Goal: Task Accomplishment & Management: Manage account settings

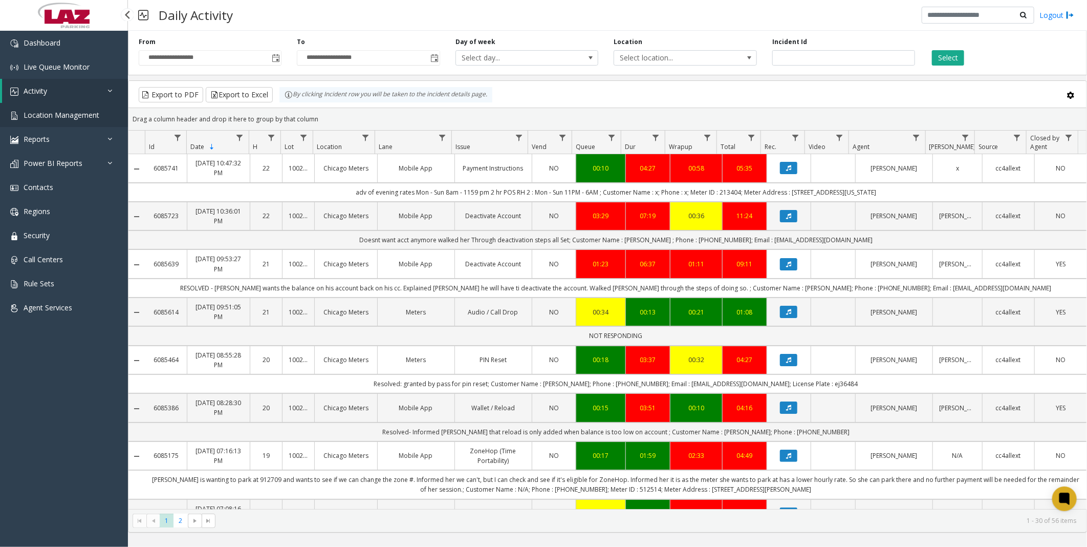
click at [56, 115] on span "Location Management" at bounding box center [62, 115] width 76 height 10
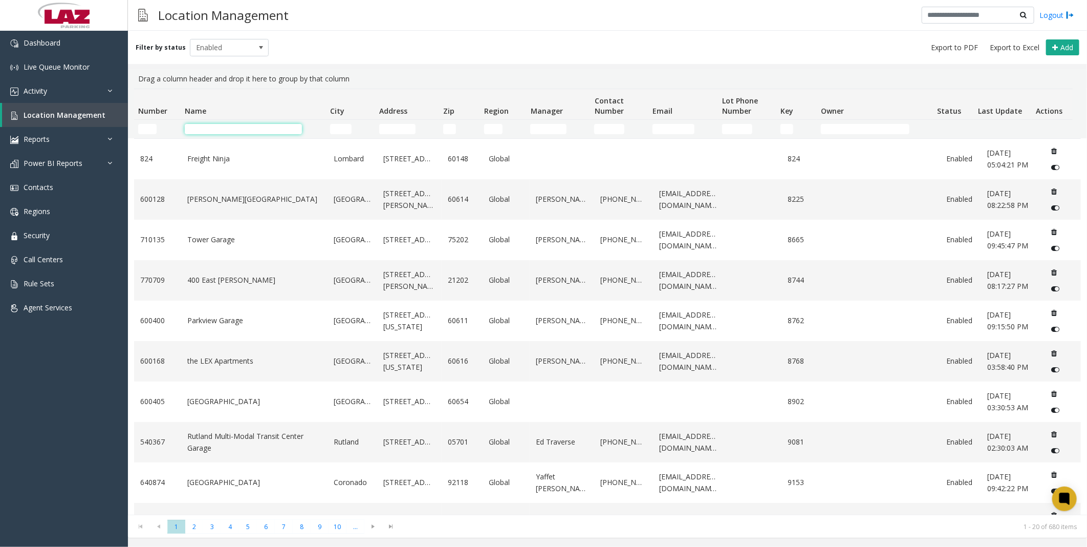
click at [249, 132] on input "Name Filter" at bounding box center [243, 129] width 117 height 10
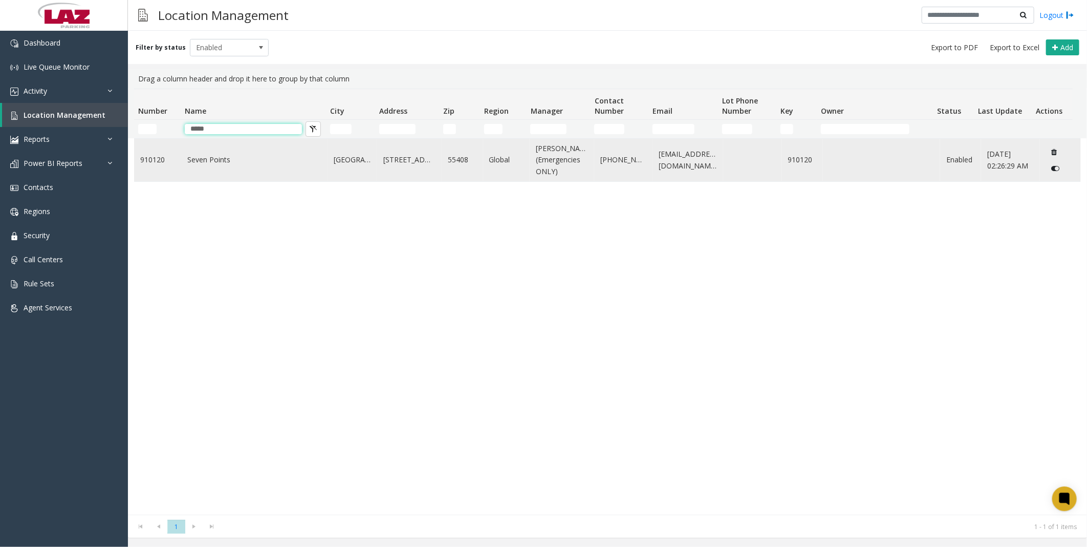
type input "*****"
click at [220, 162] on link "Seven Points" at bounding box center [254, 159] width 134 height 11
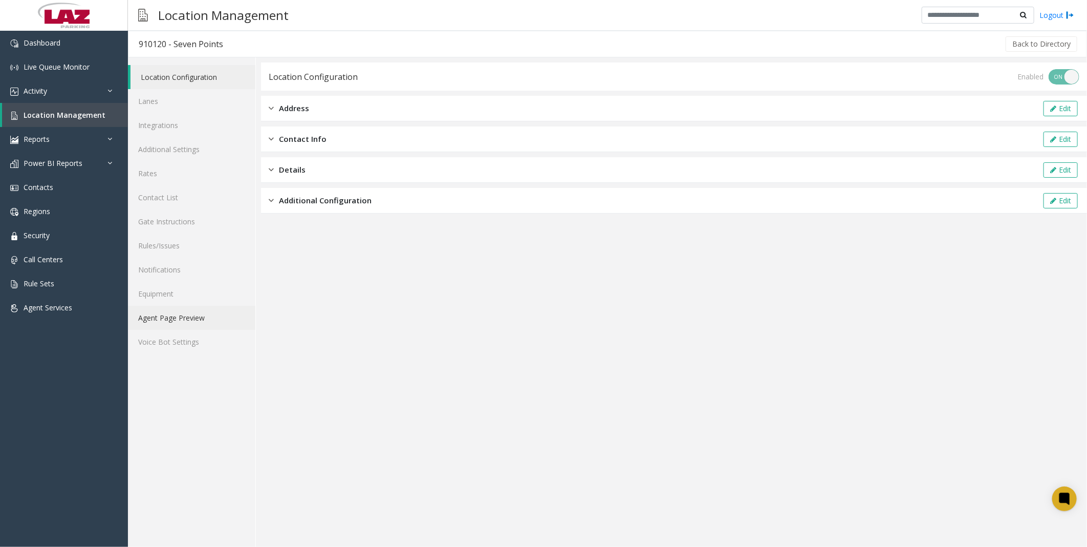
click at [176, 309] on link "Agent Page Preview" at bounding box center [191, 318] width 127 height 24
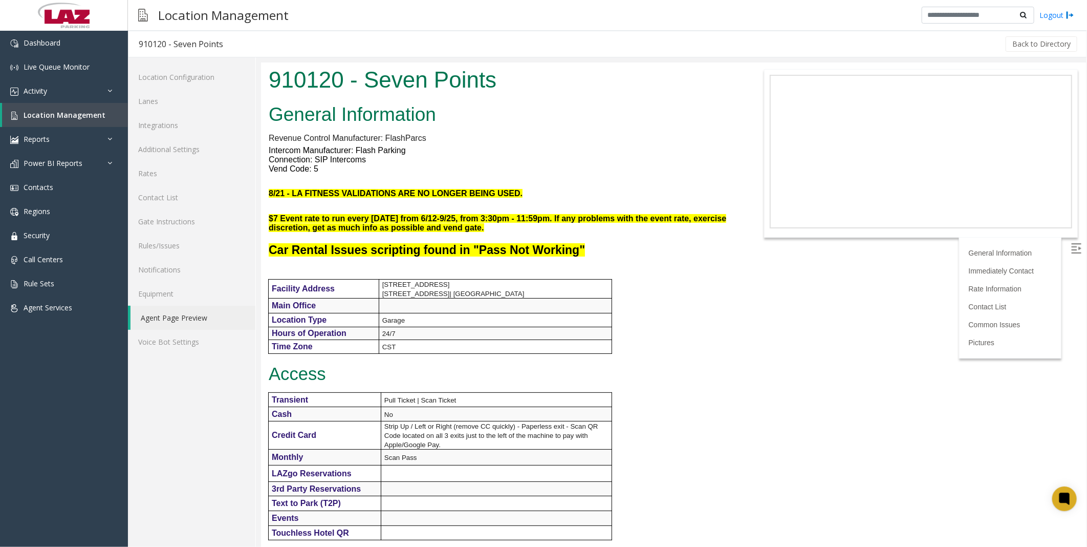
click at [684, 340] on div "General Information Revenue Control Manufacturer: FlashParcs Intercom Manufactu…" at bounding box center [500, 521] width 481 height 845
drag, startPoint x: 708, startPoint y: 439, endPoint x: 624, endPoint y: 168, distance: 283.3
click at [641, 144] on div "General Information Revenue Control Manufacturer: FlashParcs Intercom Manufactu…" at bounding box center [500, 521] width 481 height 845
click at [702, 378] on p "Access" at bounding box center [501, 373] width 466 height 20
click at [698, 339] on div "General Information Revenue Control Manufacturer: FlashParcs Intercom Manufactu…" at bounding box center [500, 521] width 481 height 845
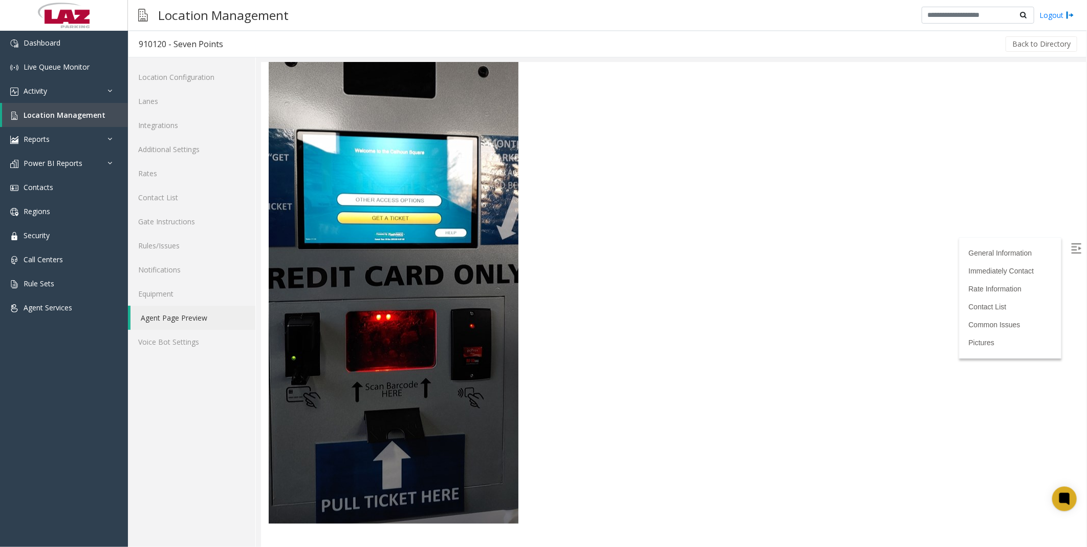
drag, startPoint x: 748, startPoint y: 303, endPoint x: 732, endPoint y: 414, distance: 111.1
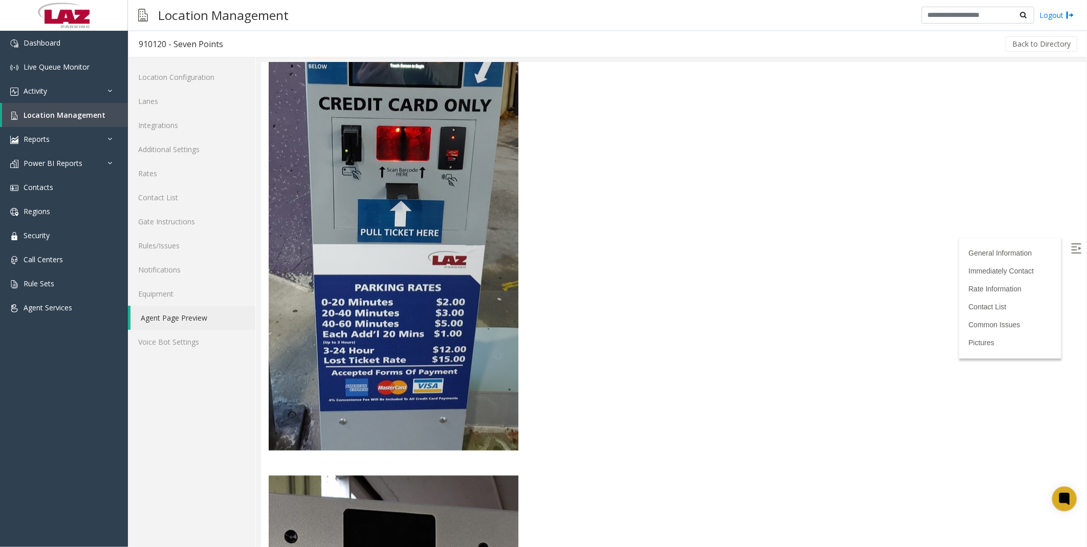
drag, startPoint x: 744, startPoint y: 390, endPoint x: 711, endPoint y: 262, distance: 132.7
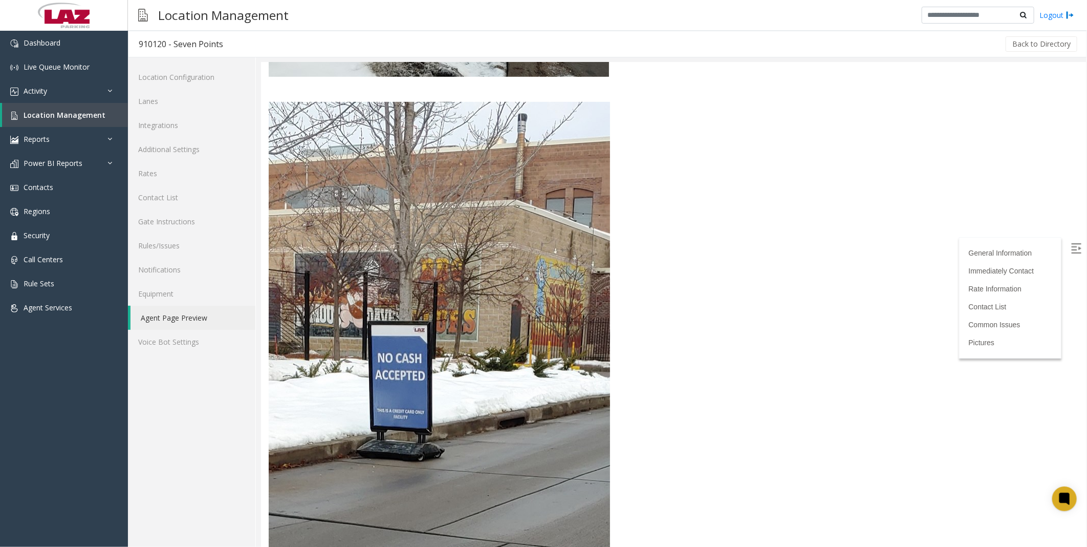
drag, startPoint x: 713, startPoint y: 295, endPoint x: 696, endPoint y: 212, distance: 85.2
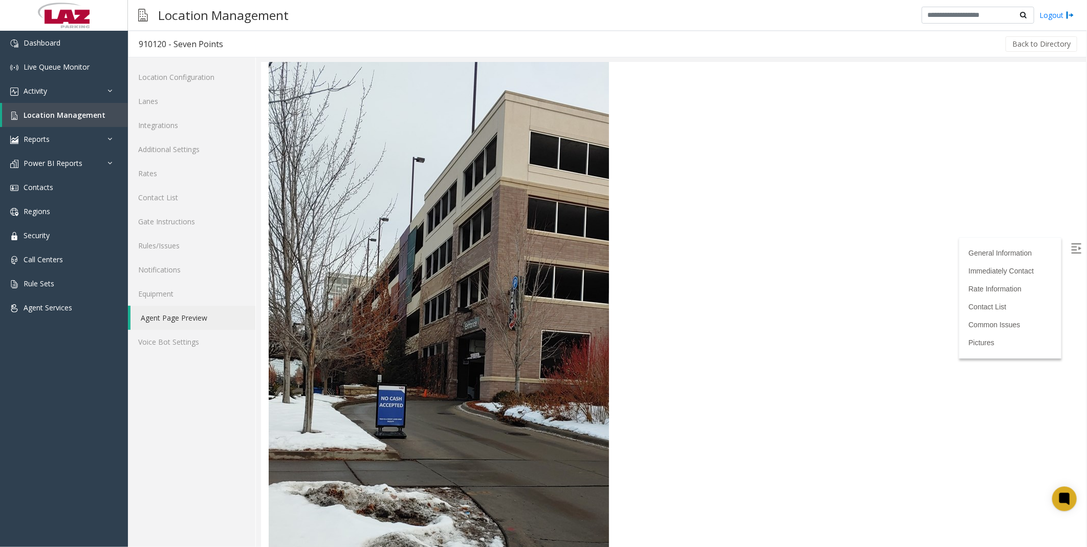
drag, startPoint x: 725, startPoint y: 332, endPoint x: 711, endPoint y: 245, distance: 88.1
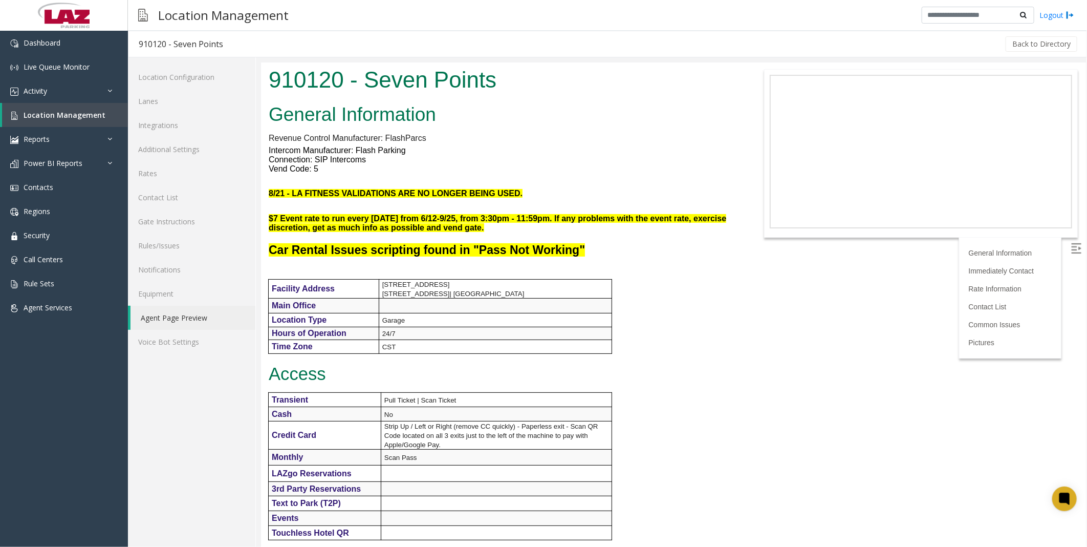
click at [678, 321] on div "General Information Revenue Control Manufacturer: FlashParcs Intercom Manufactu…" at bounding box center [500, 521] width 481 height 845
drag, startPoint x: 687, startPoint y: 393, endPoint x: 672, endPoint y: 190, distance: 203.2
click at [169, 79] on link "Location Configuration" at bounding box center [191, 77] width 127 height 24
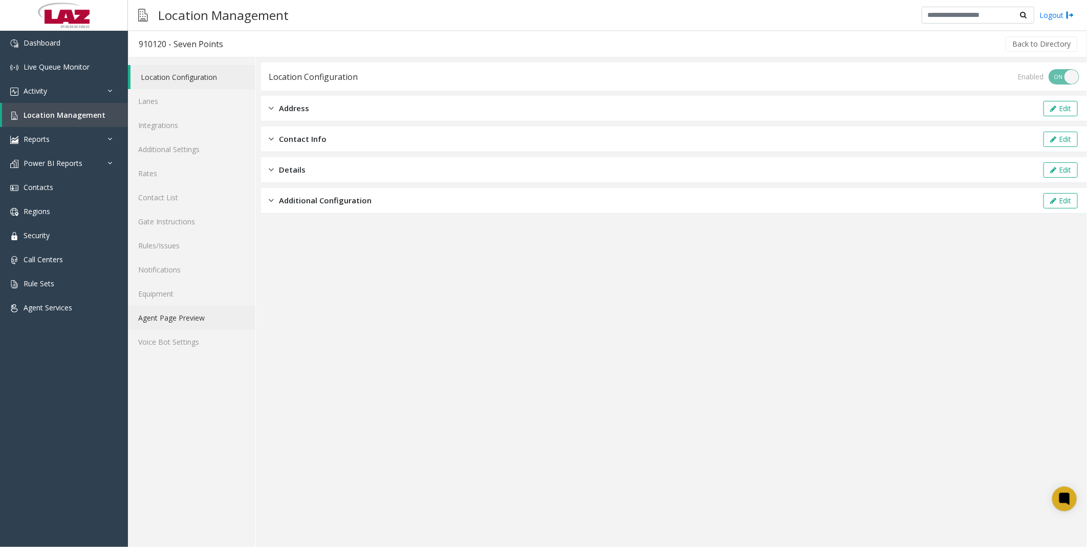
click at [165, 308] on link "Agent Page Preview" at bounding box center [191, 318] width 127 height 24
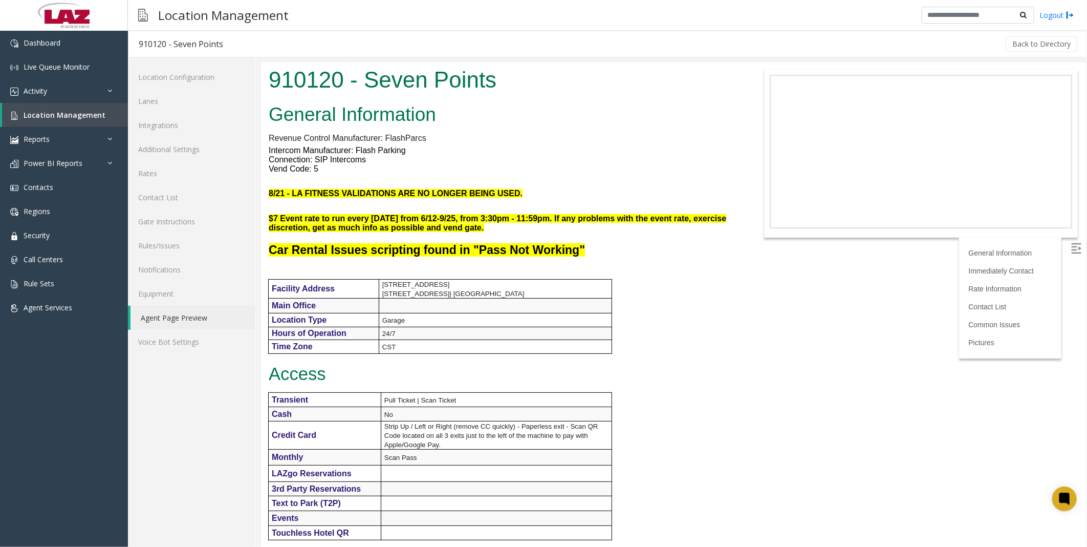
click at [645, 146] on p "Intercom Manufacturer: Flash Parking" at bounding box center [501, 149] width 466 height 9
click at [588, 158] on p "Connection: SIP Intercoms" at bounding box center [501, 159] width 466 height 9
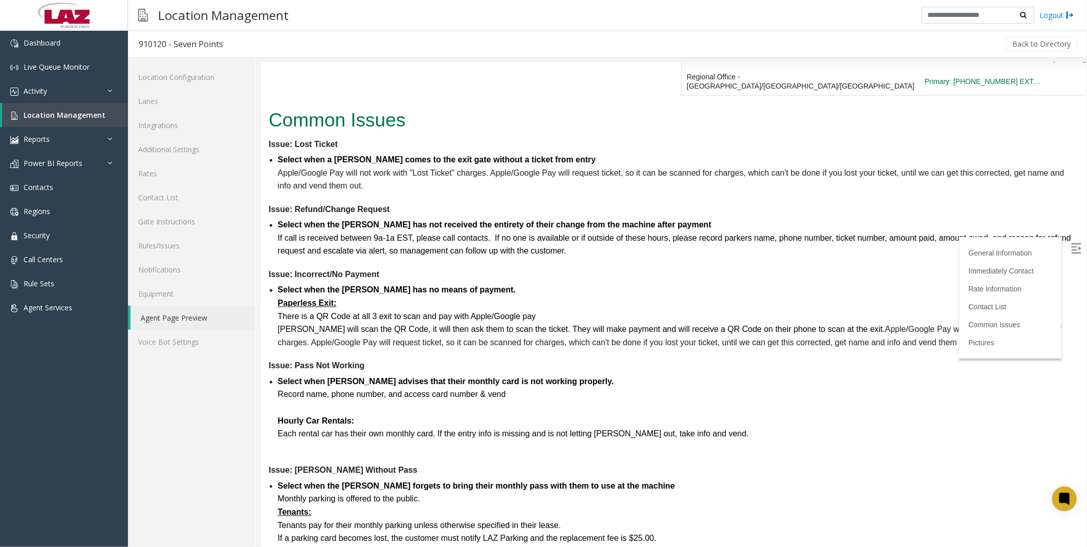
scroll to position [966, 0]
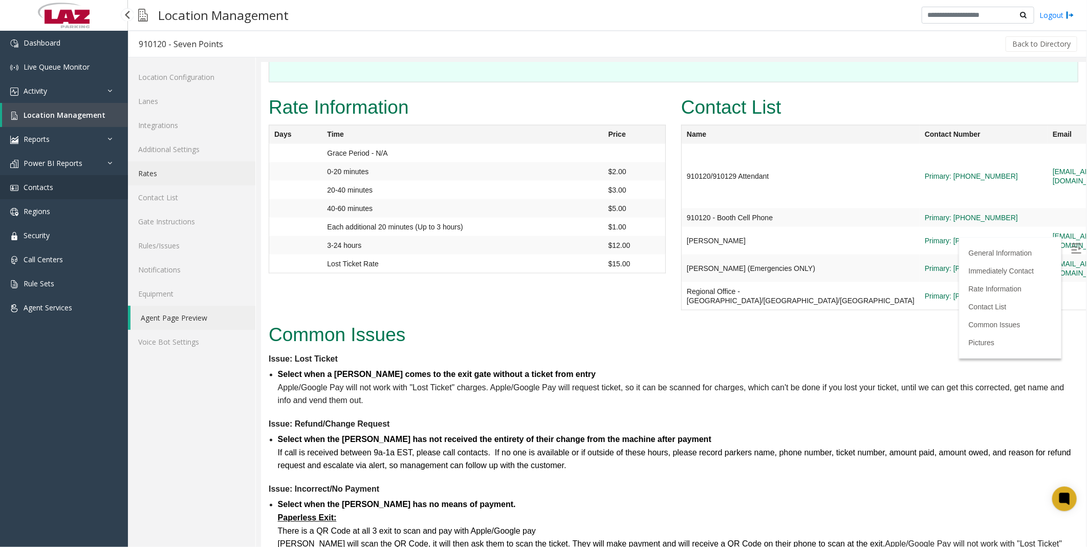
drag, startPoint x: 49, startPoint y: 181, endPoint x: 178, endPoint y: 181, distance: 129.5
click at [49, 181] on link "Contacts" at bounding box center [64, 187] width 128 height 24
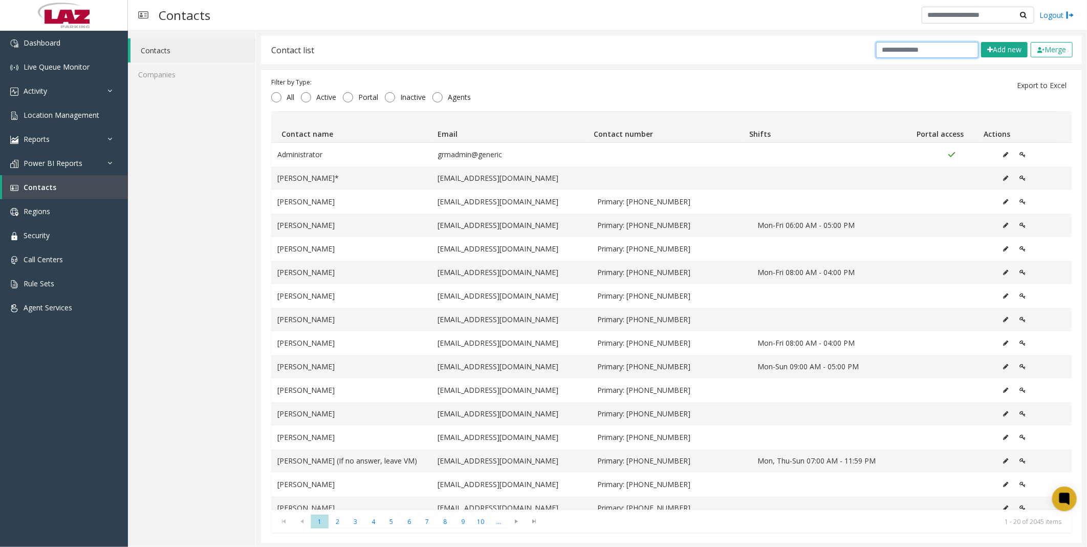
click at [918, 55] on input "text" at bounding box center [927, 50] width 102 height 16
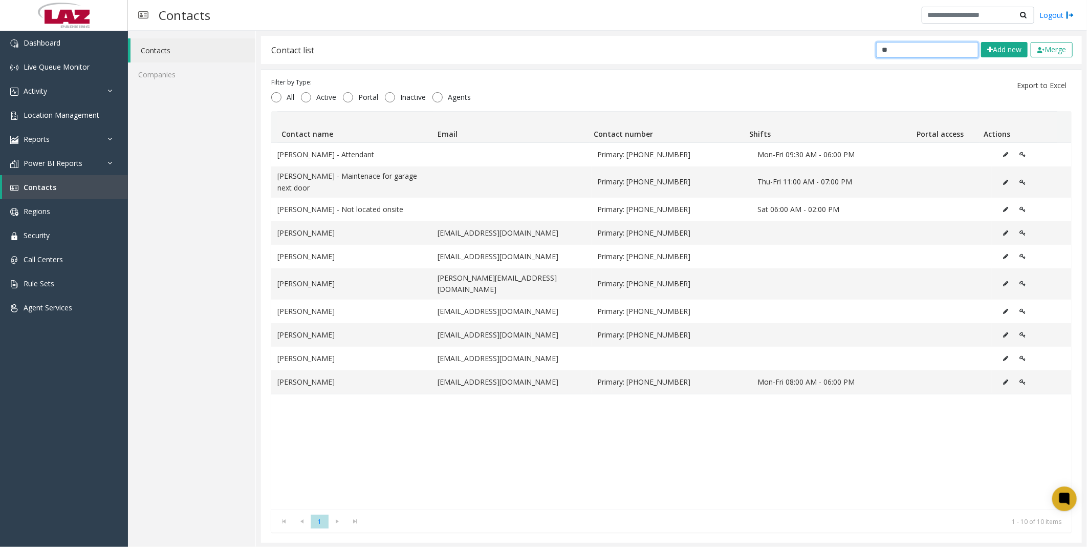
type input "*"
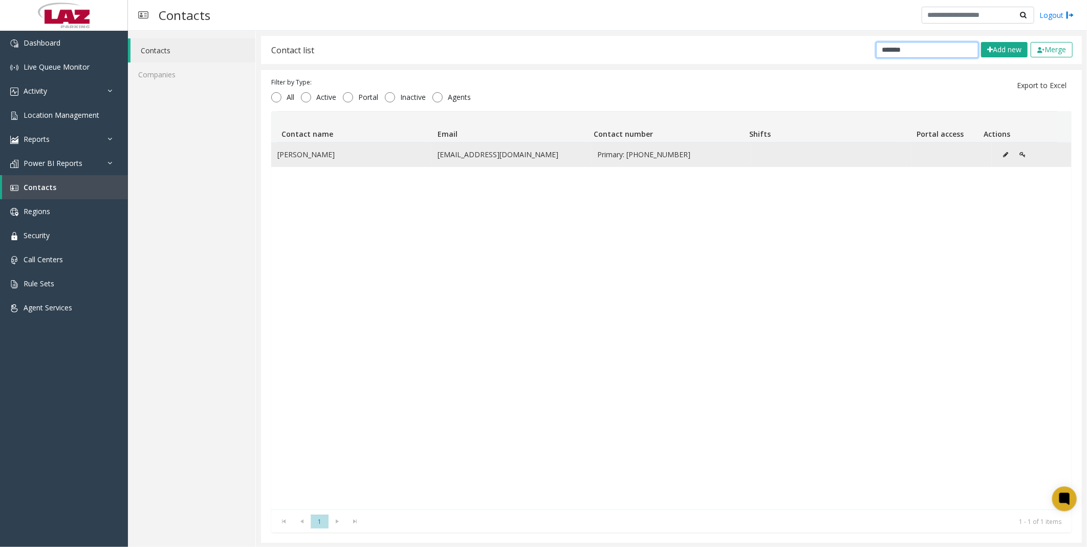
type input "*******"
click at [1004, 154] on icon "Data table" at bounding box center [1006, 154] width 5 height 6
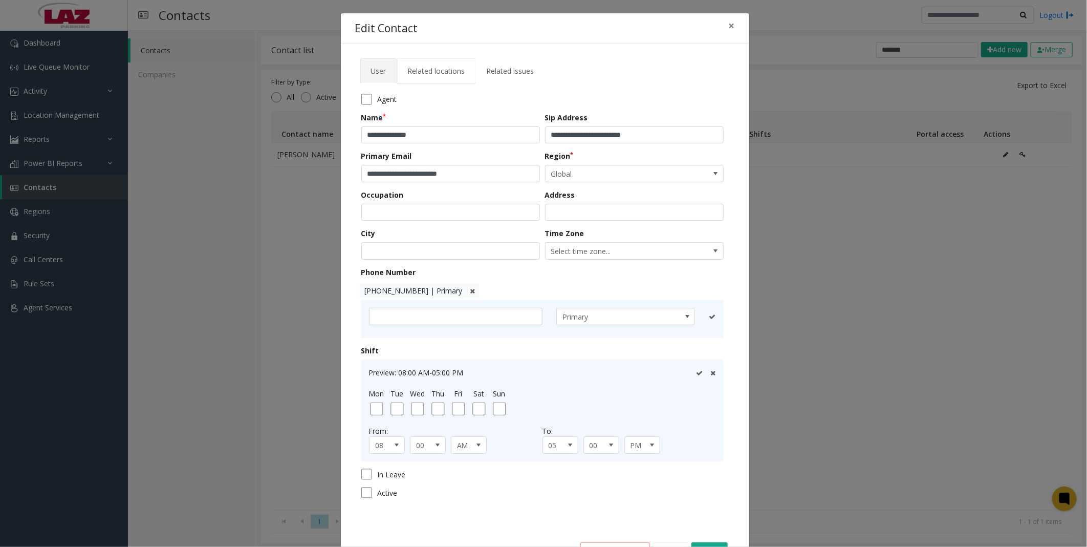
click at [416, 70] on span "Related locations" at bounding box center [436, 71] width 57 height 10
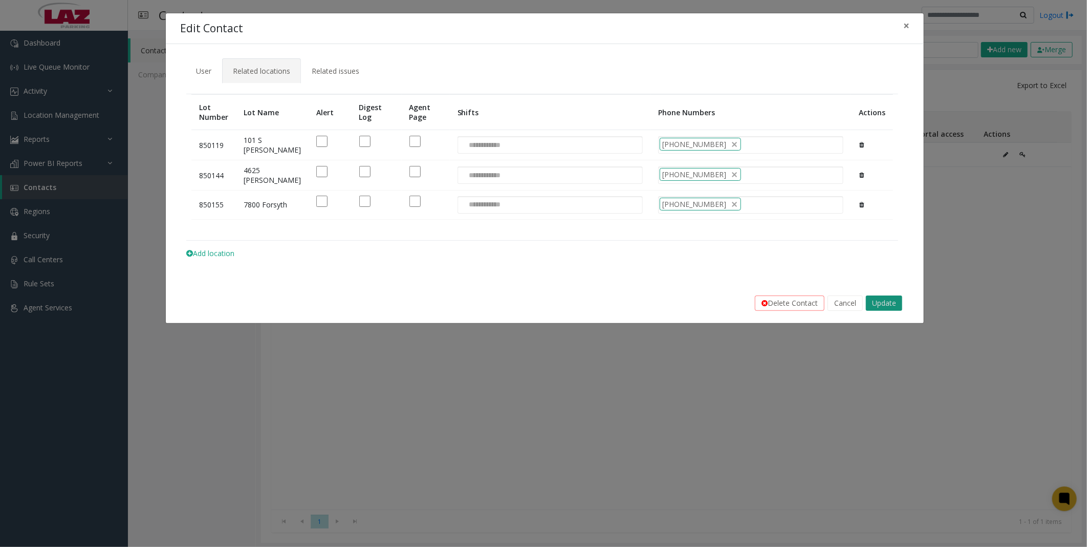
click at [884, 300] on button "Update" at bounding box center [884, 302] width 36 height 15
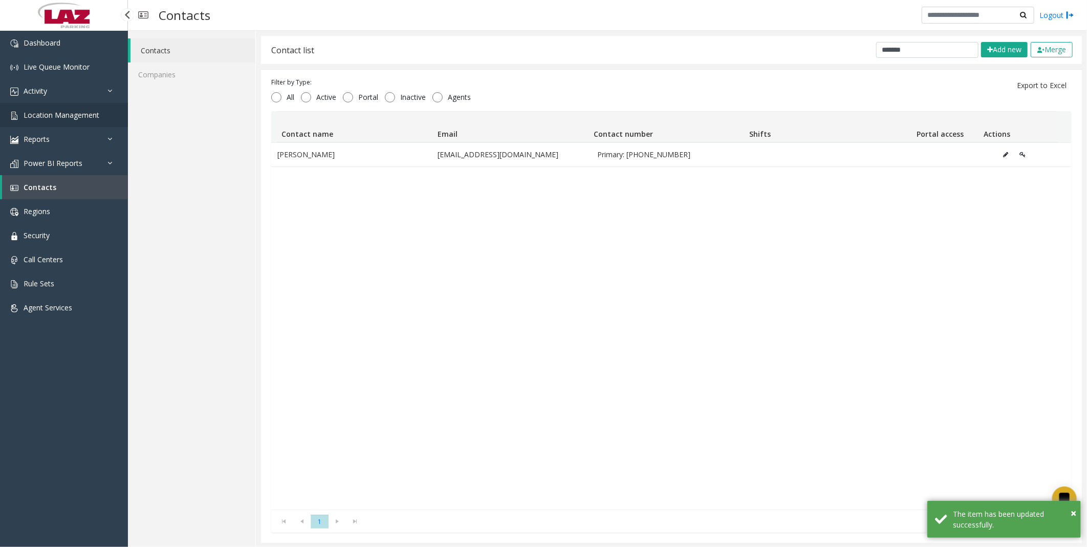
click at [19, 110] on link "Location Management" at bounding box center [64, 115] width 128 height 24
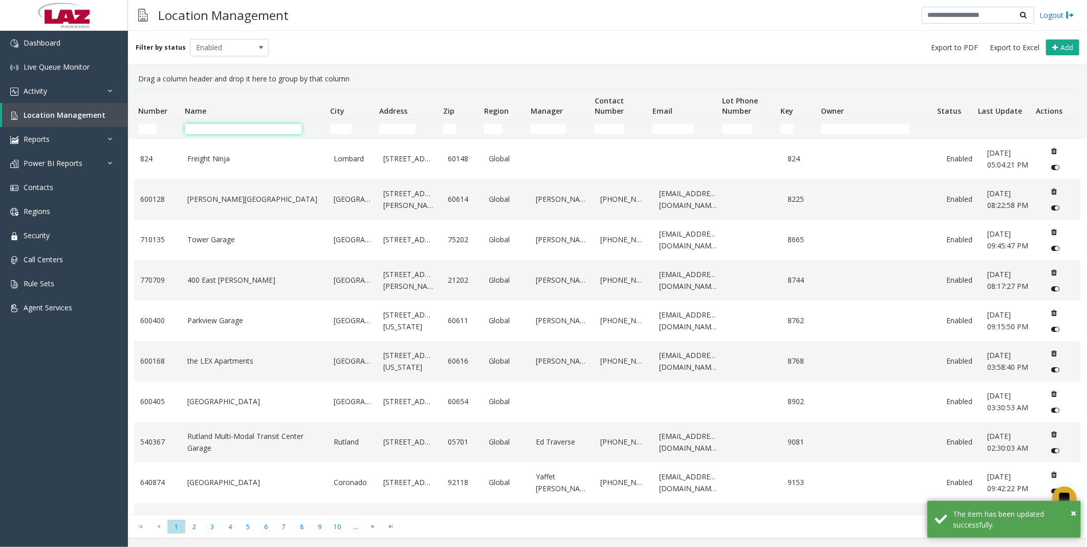
click at [199, 129] on input "Name Filter" at bounding box center [243, 129] width 117 height 10
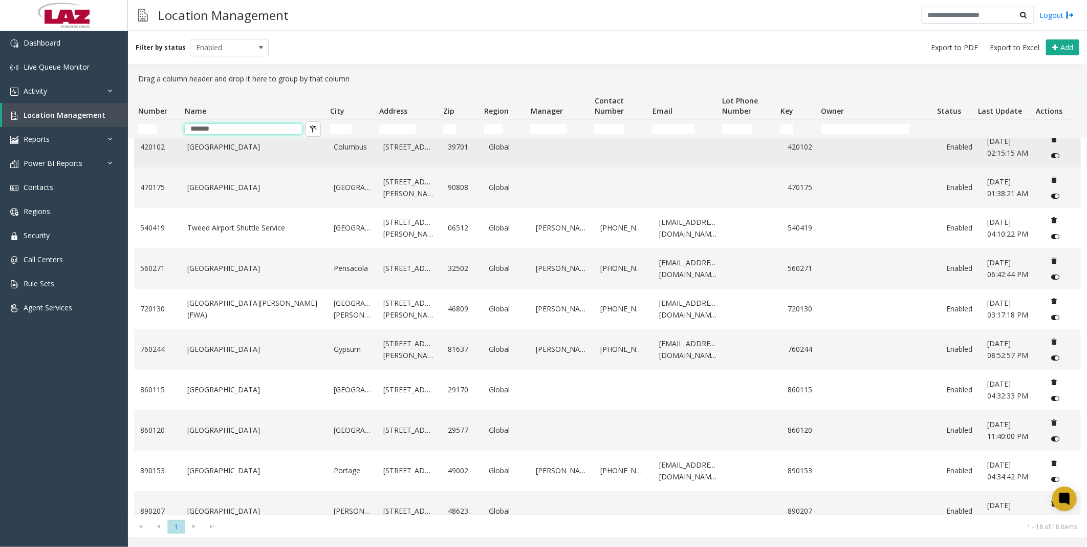
scroll to position [356, 0]
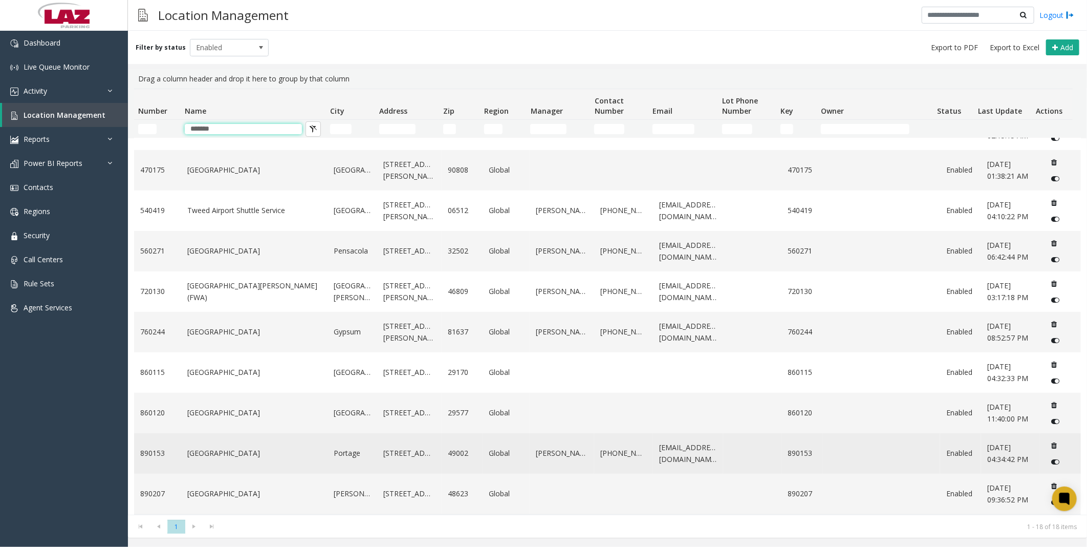
type input "*******"
click at [205, 451] on link "[GEOGRAPHIC_DATA]" at bounding box center [254, 452] width 134 height 11
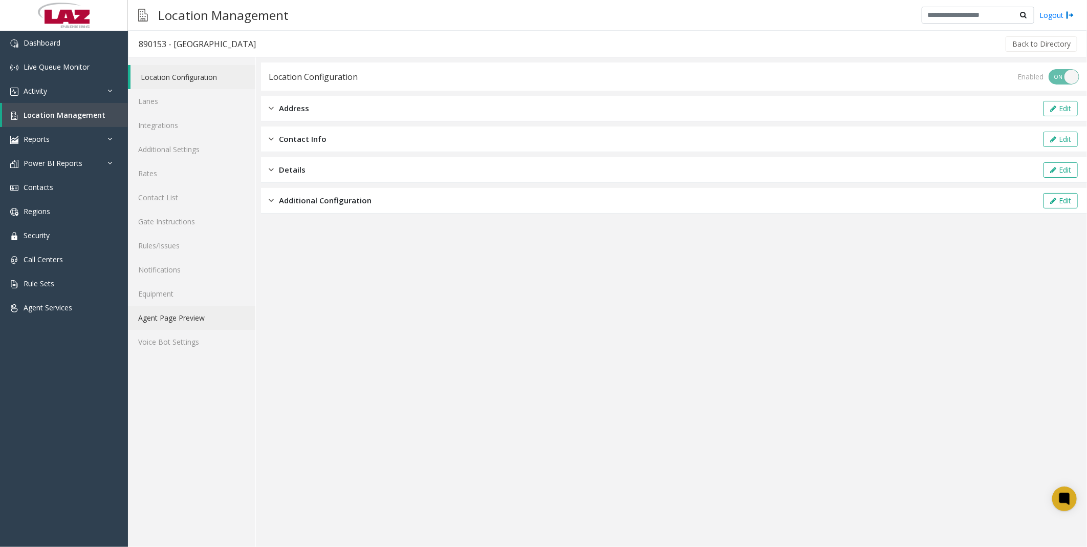
click at [163, 314] on link "Agent Page Preview" at bounding box center [191, 318] width 127 height 24
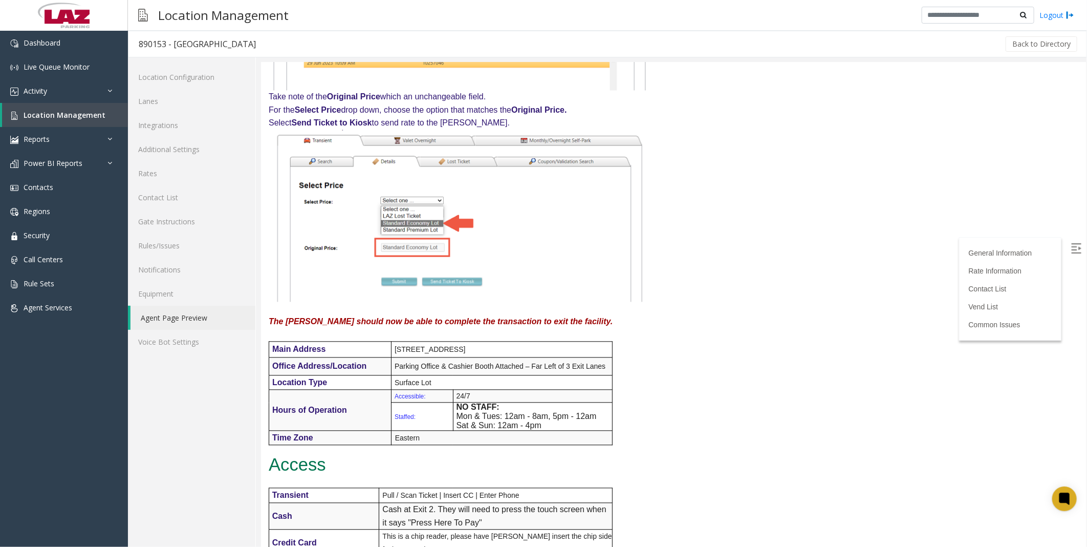
scroll to position [1478, 0]
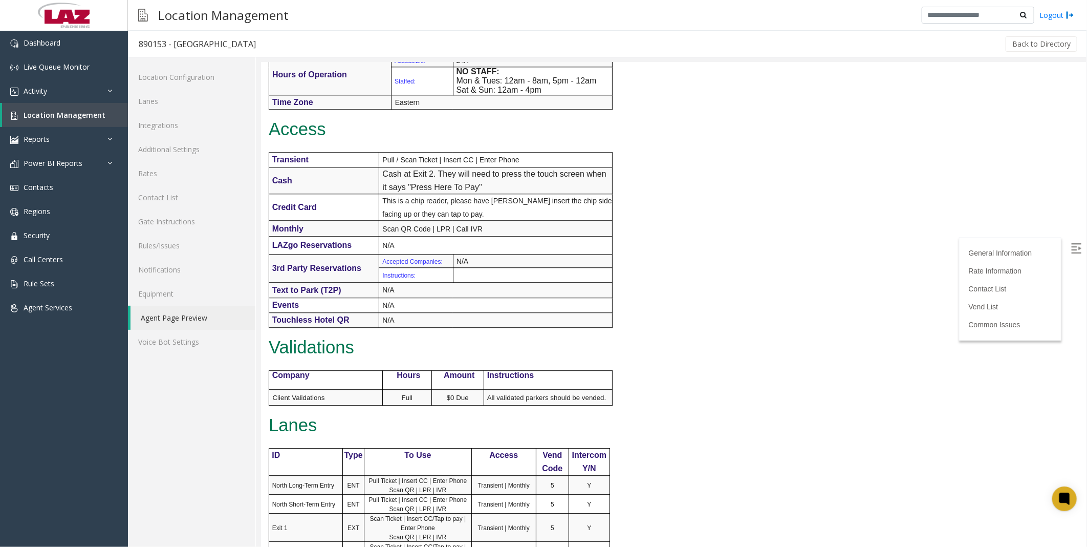
scroll to position [0, 0]
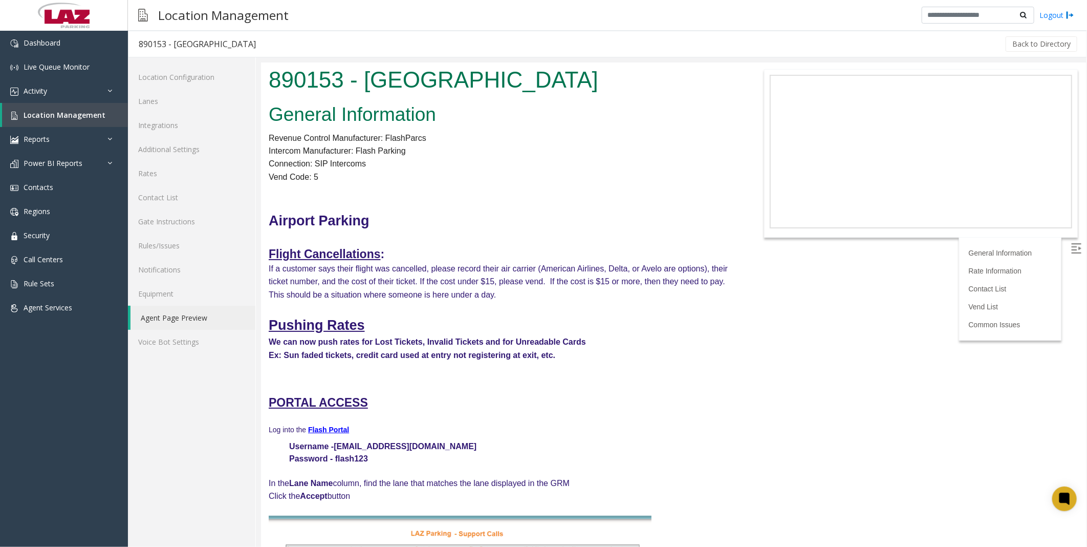
drag, startPoint x: 710, startPoint y: 461, endPoint x: 663, endPoint y: 203, distance: 262.2
click at [50, 118] on span "Location Management" at bounding box center [65, 115] width 82 height 10
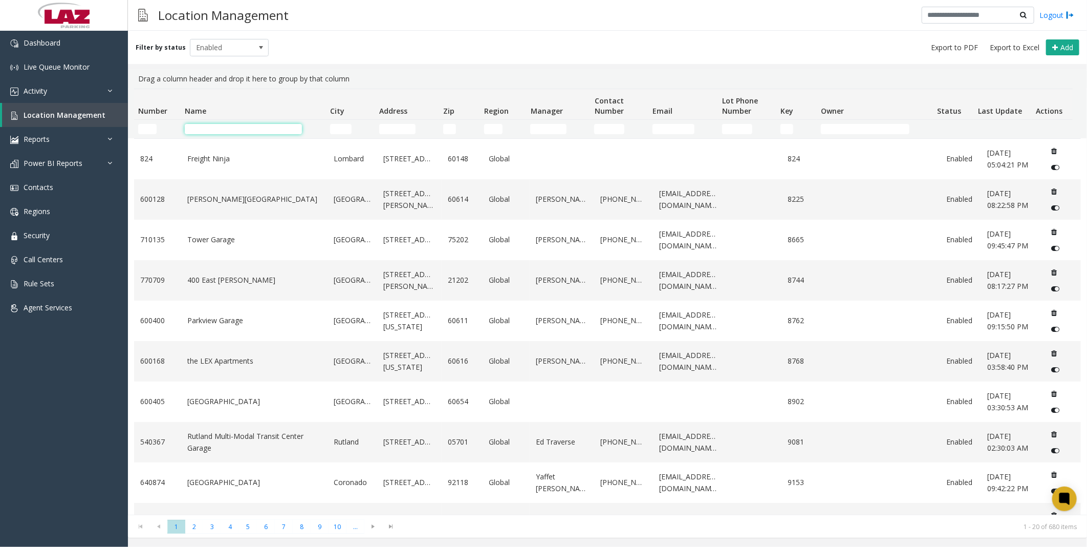
click at [229, 128] on input "Name Filter" at bounding box center [243, 129] width 117 height 10
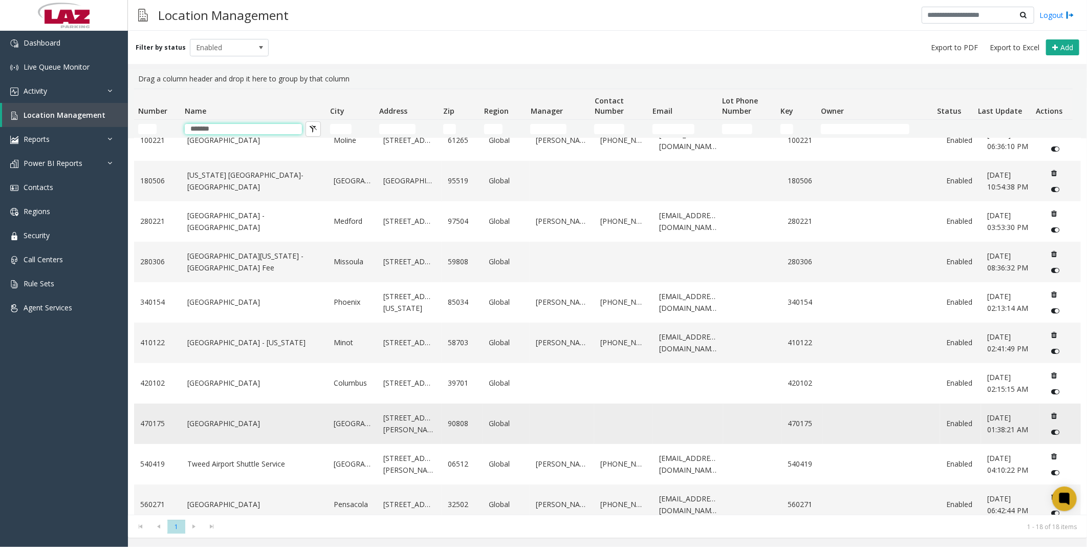
scroll to position [72, 0]
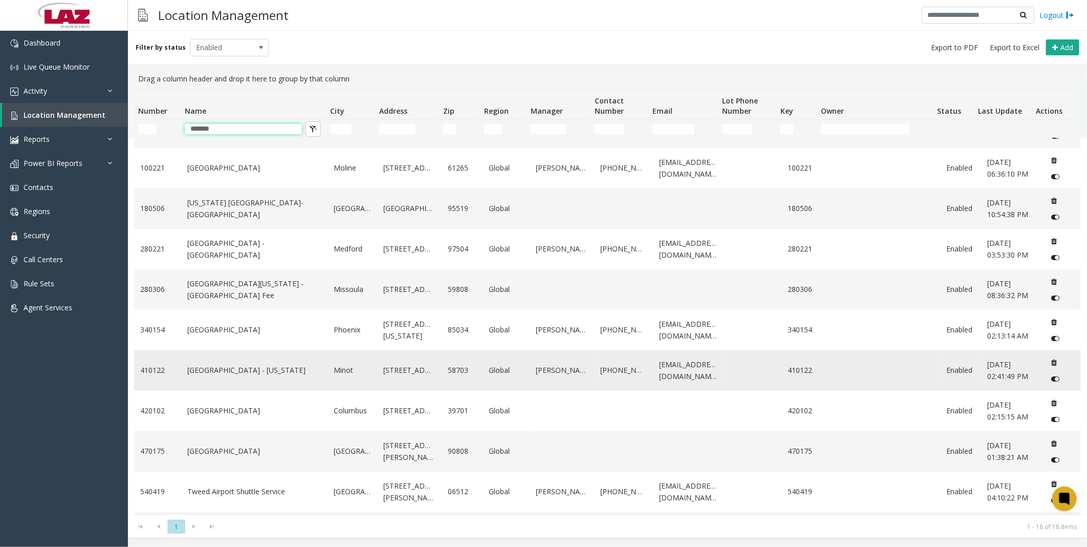
type input "*******"
click at [235, 372] on link "[GEOGRAPHIC_DATA] - [US_STATE]" at bounding box center [254, 369] width 134 height 11
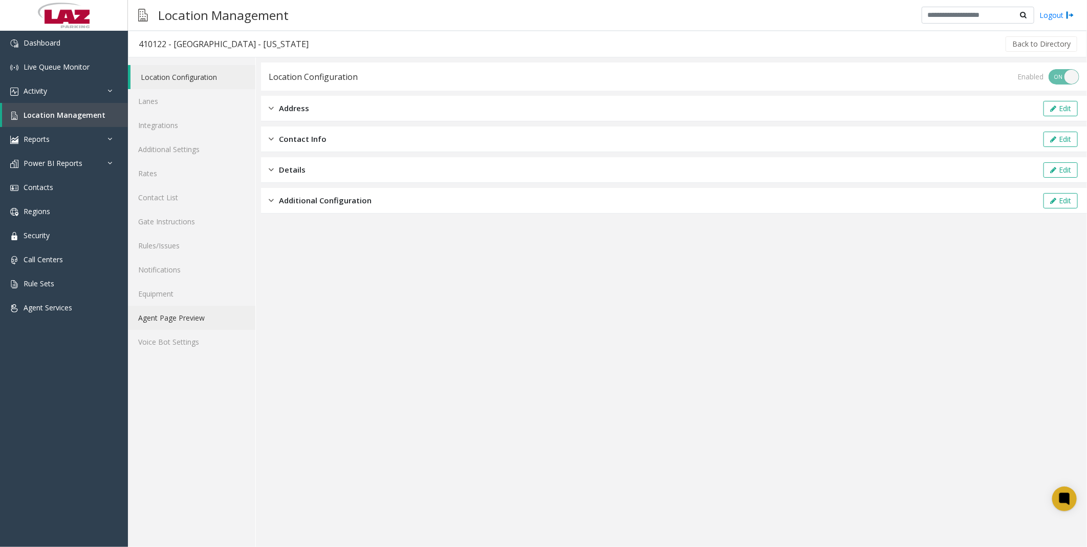
click at [186, 320] on link "Agent Page Preview" at bounding box center [191, 318] width 127 height 24
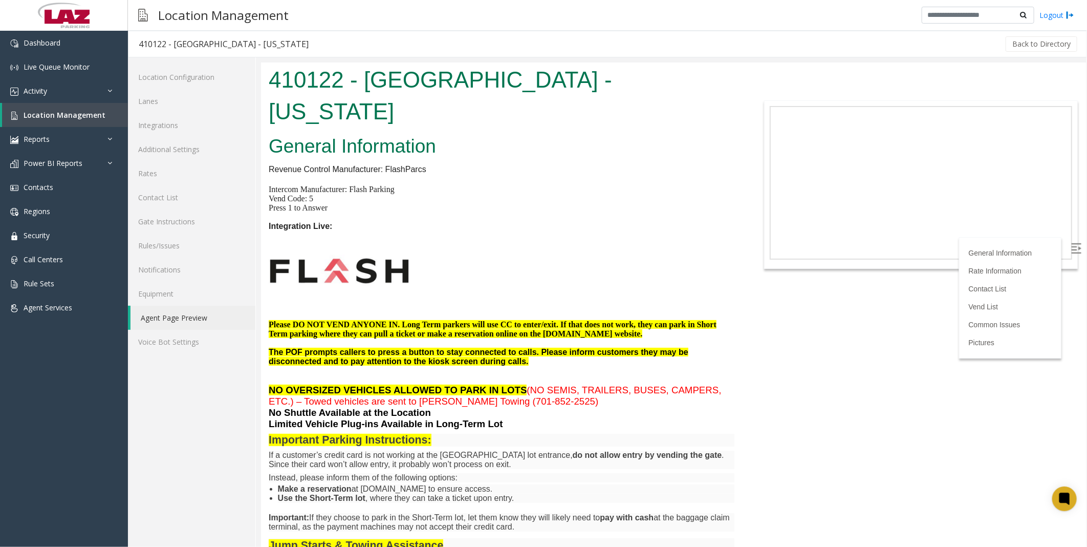
drag, startPoint x: 711, startPoint y: 476, endPoint x: 702, endPoint y: 325, distance: 151.3
click at [595, 201] on p "Vend Code: 5" at bounding box center [501, 197] width 466 height 9
drag, startPoint x: 564, startPoint y: 264, endPoint x: 558, endPoint y: 257, distance: 8.7
click at [564, 263] on p at bounding box center [501, 269] width 466 height 79
click at [66, 115] on span "Location Management" at bounding box center [65, 115] width 82 height 10
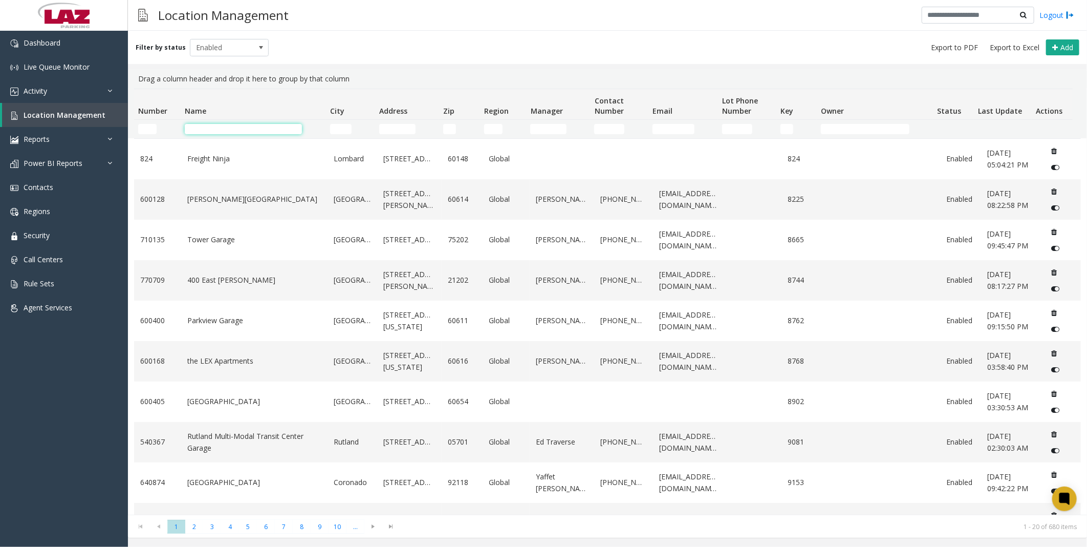
click at [264, 129] on input "Name Filter" at bounding box center [243, 129] width 117 height 10
click at [340, 124] on input "City Filter" at bounding box center [340, 129] width 21 height 10
click at [48, 187] on span "Contacts" at bounding box center [39, 187] width 30 height 10
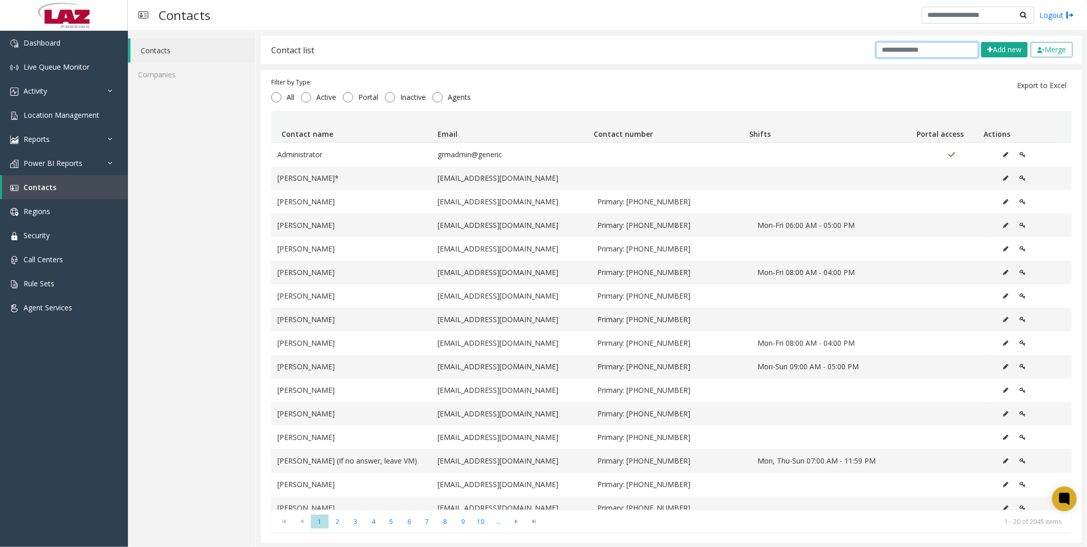
click at [909, 50] on input "text" at bounding box center [927, 50] width 102 height 16
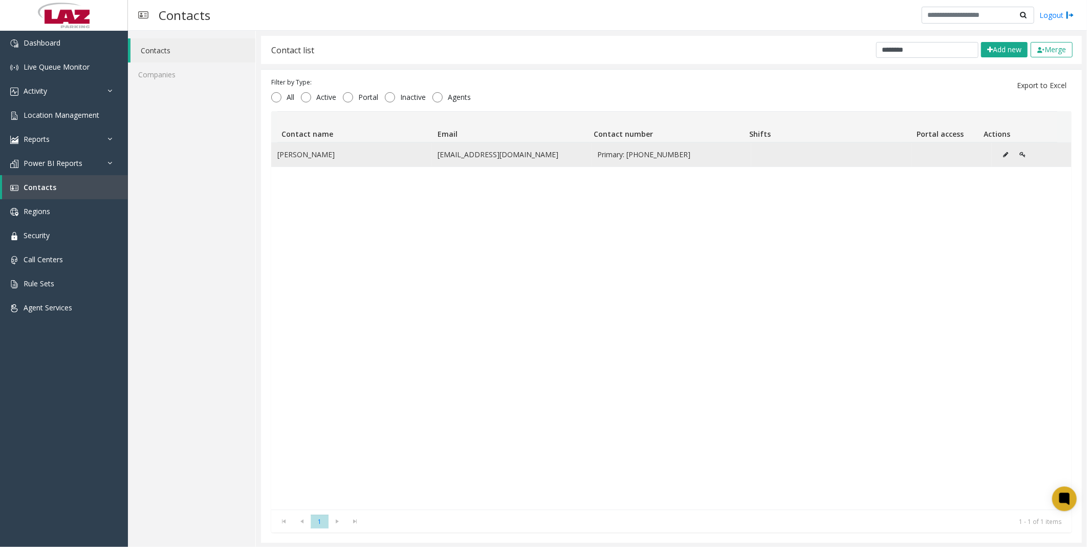
click at [1004, 156] on icon "Data table" at bounding box center [1006, 154] width 5 height 6
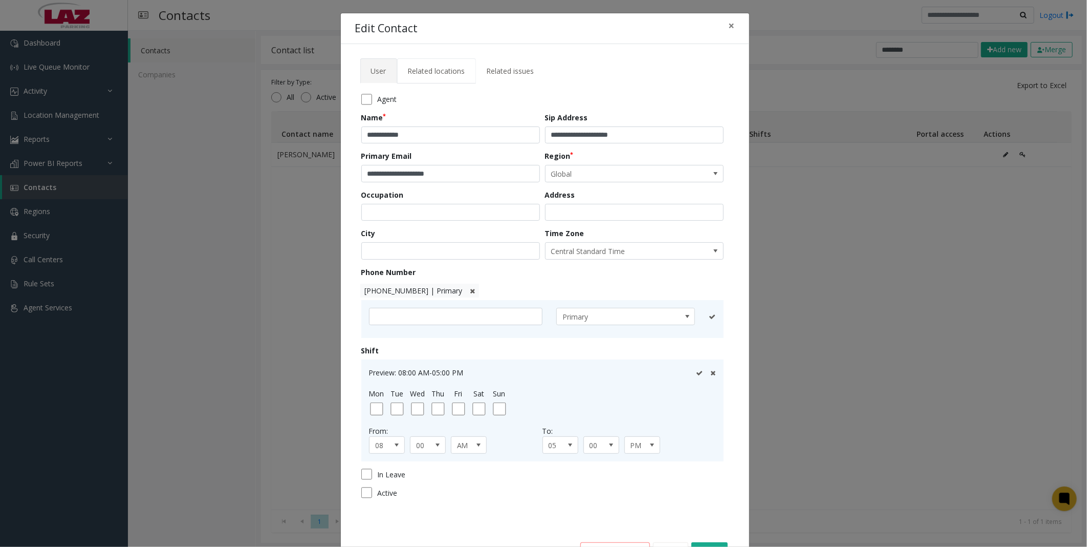
click at [428, 72] on span "Related locations" at bounding box center [436, 71] width 57 height 10
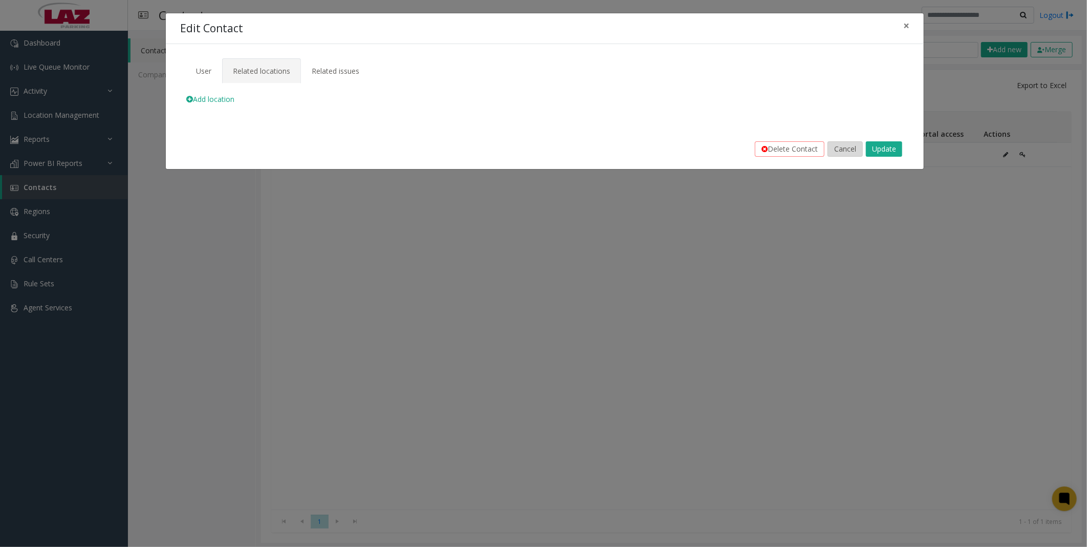
click at [860, 143] on button "Cancel" at bounding box center [845, 148] width 35 height 15
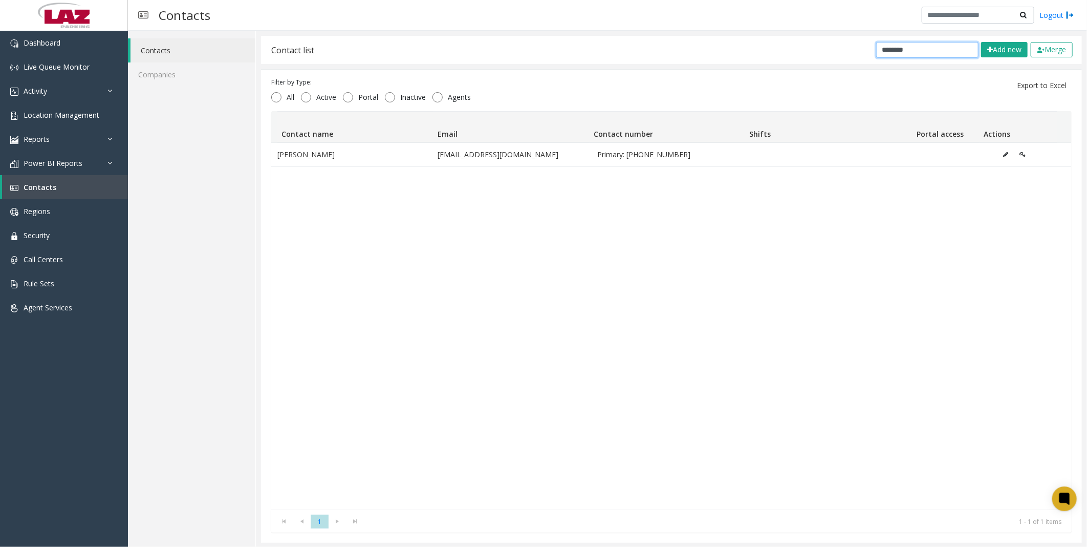
drag, startPoint x: 919, startPoint y: 52, endPoint x: 830, endPoint y: 52, distance: 89.6
click at [830, 52] on div "Contact list ******** Add new Merge" at bounding box center [671, 50] width 821 height 28
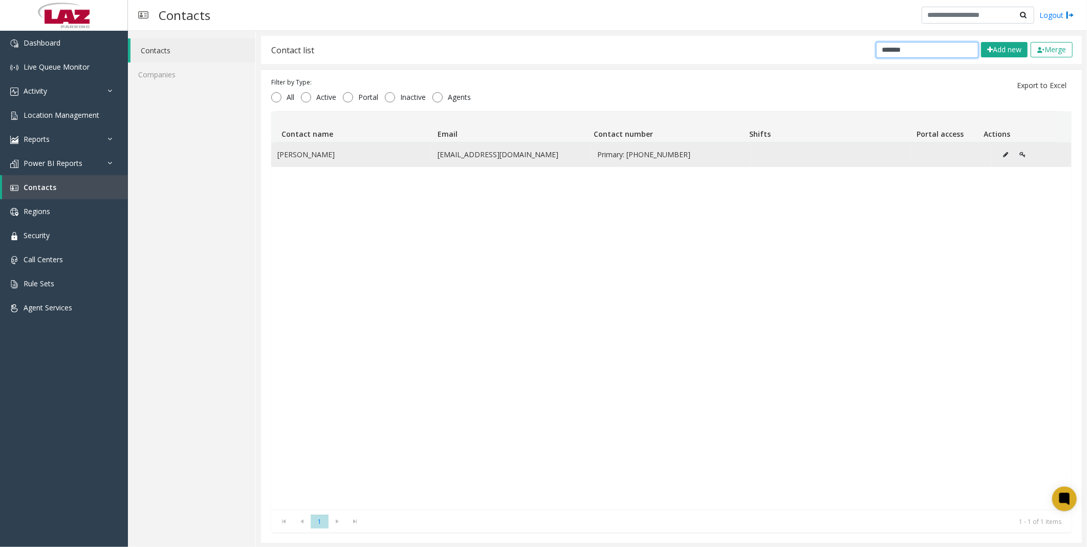
type input "*******"
click at [998, 155] on button "Data table" at bounding box center [1006, 154] width 16 height 15
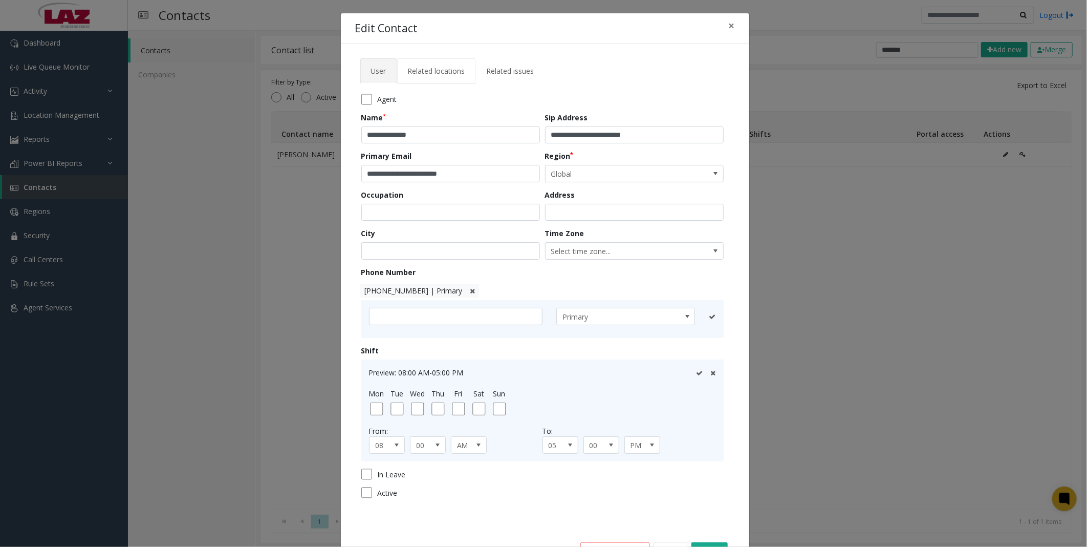
click at [439, 78] on link "Related locations" at bounding box center [436, 70] width 79 height 25
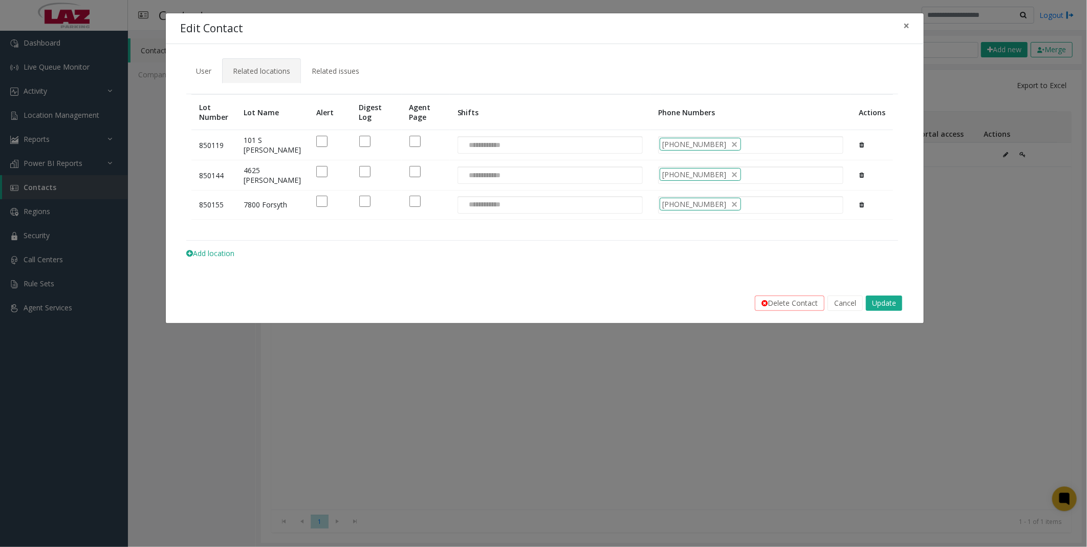
click at [448, 232] on table "Lot Number Lot Name Alert Digest Log Agent Page Shifts Phone Numbers Actions 85…" at bounding box center [542, 167] width 712 height 147
click at [510, 229] on table "Lot Number Lot Name Alert Digest Log Agent Page Shifts Phone Numbers Actions 85…" at bounding box center [542, 167] width 712 height 147
click at [507, 224] on table "Lot Number Lot Name Alert Digest Log Agent Page Shifts Phone Numbers Actions 85…" at bounding box center [542, 167] width 712 height 147
click at [842, 309] on button "Cancel" at bounding box center [845, 302] width 35 height 15
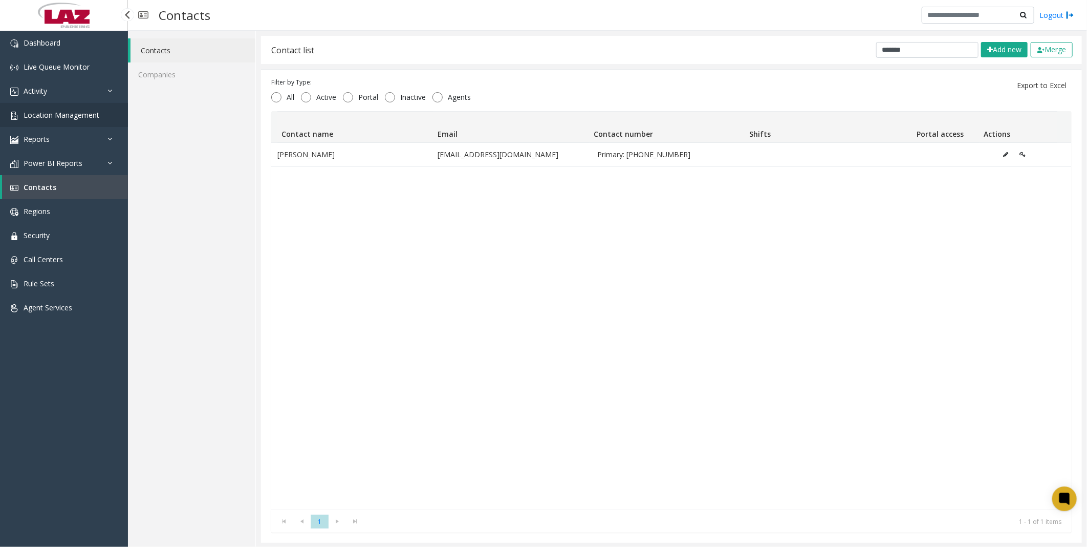
click at [35, 115] on span "Location Management" at bounding box center [62, 115] width 76 height 10
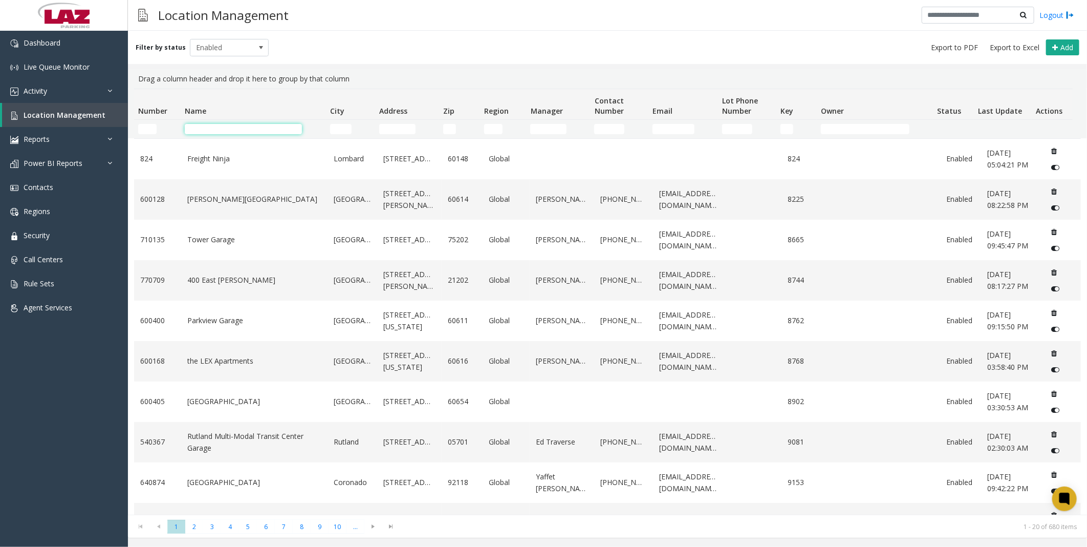
click at [224, 129] on input "Name Filter" at bounding box center [243, 129] width 117 height 10
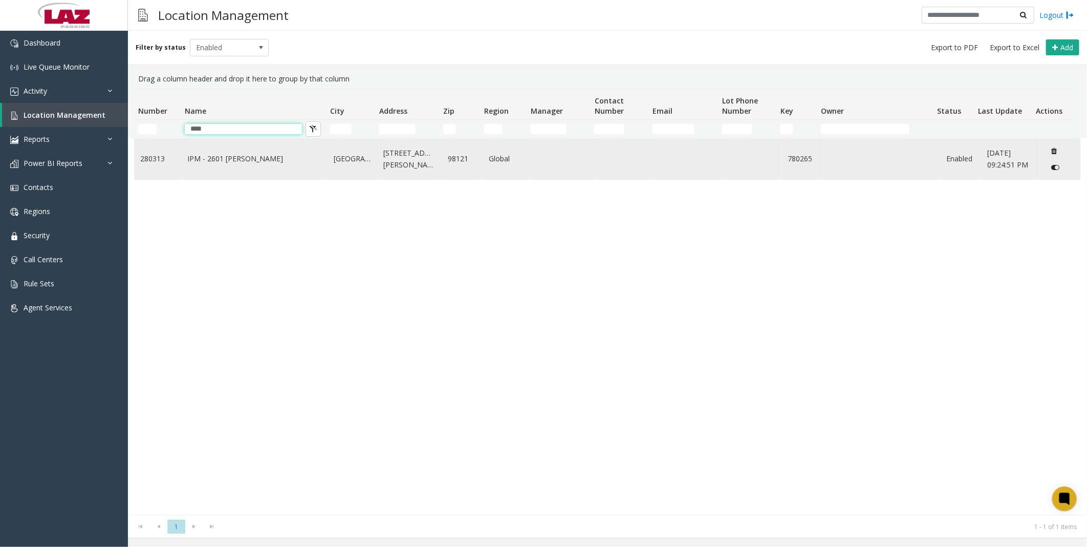
type input "****"
click at [234, 158] on link "IPM - 2601 [PERSON_NAME]" at bounding box center [254, 158] width 134 height 11
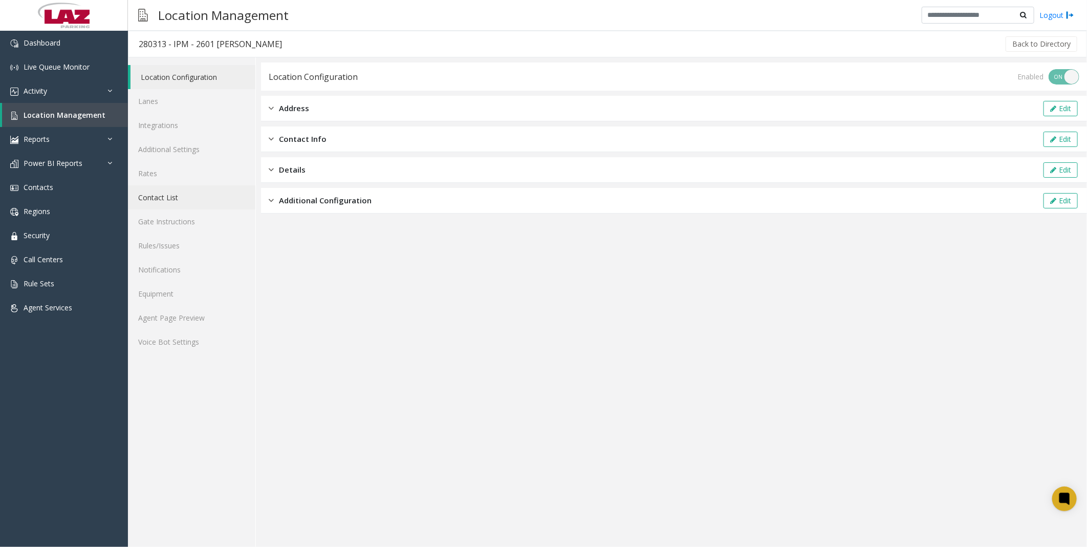
click at [175, 199] on link "Contact List" at bounding box center [191, 197] width 127 height 24
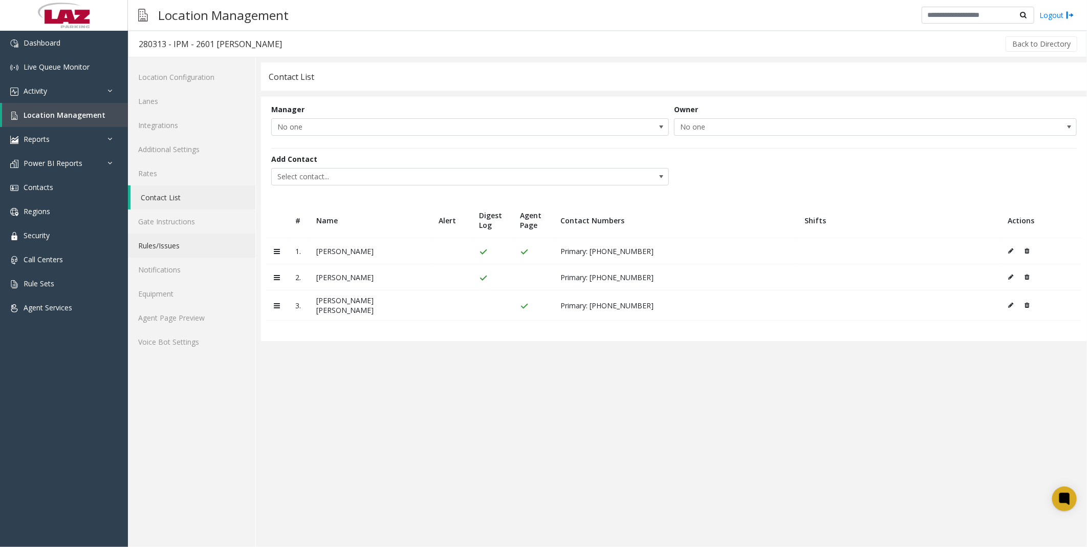
click at [178, 242] on link "Rules/Issues" at bounding box center [191, 245] width 127 height 24
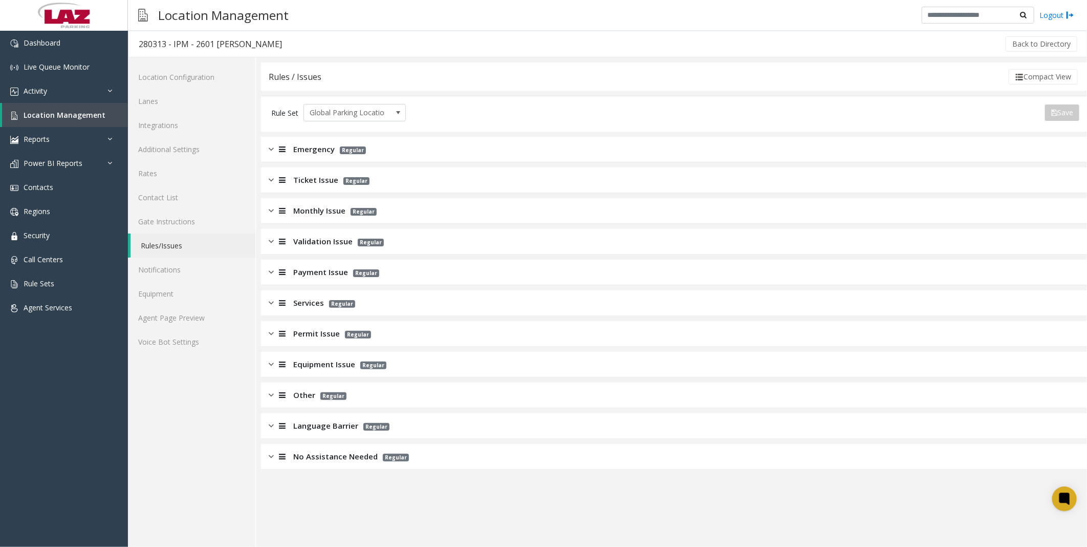
click at [336, 269] on span "Payment Issue" at bounding box center [320, 272] width 55 height 12
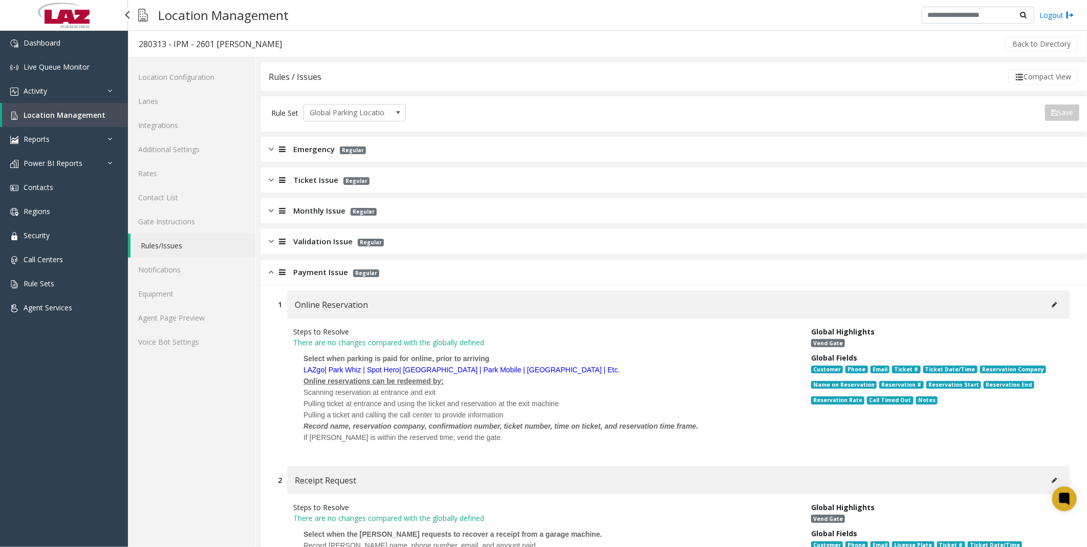
click at [32, 110] on span "Location Management" at bounding box center [65, 115] width 82 height 10
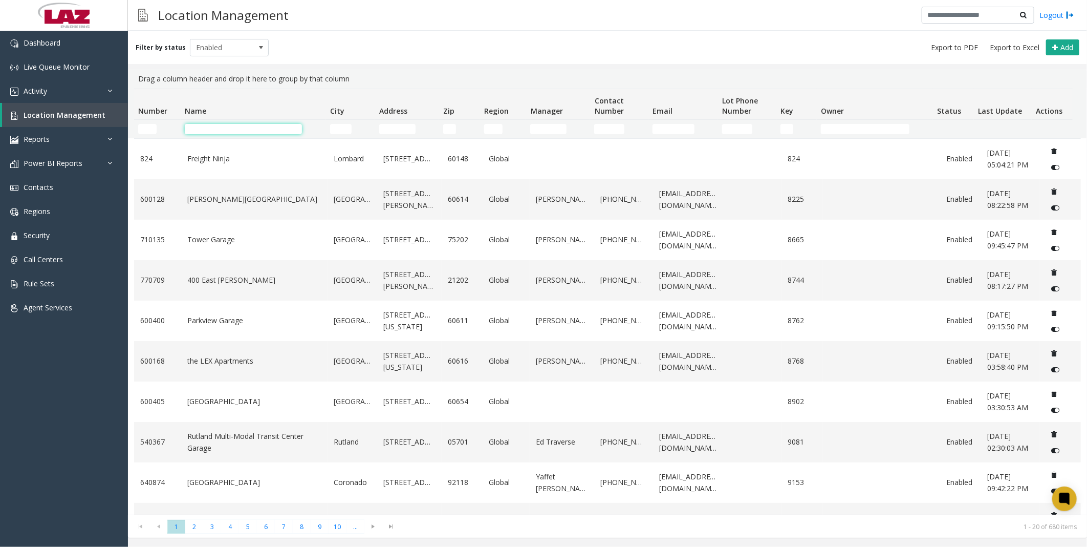
click at [249, 124] on input "Name Filter" at bounding box center [243, 129] width 117 height 10
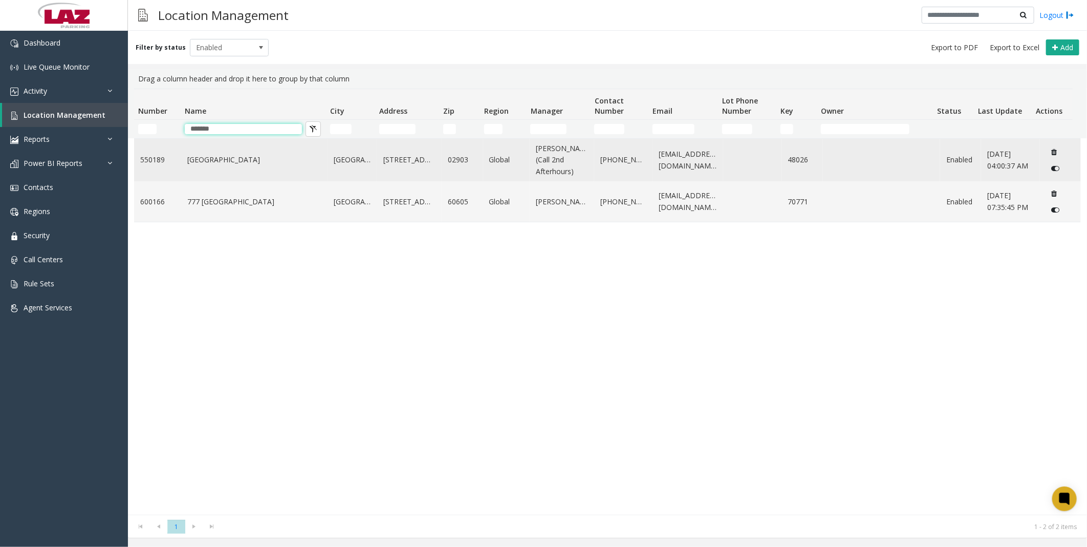
type input "*******"
click at [199, 156] on td "[GEOGRAPHIC_DATA]" at bounding box center [254, 160] width 146 height 42
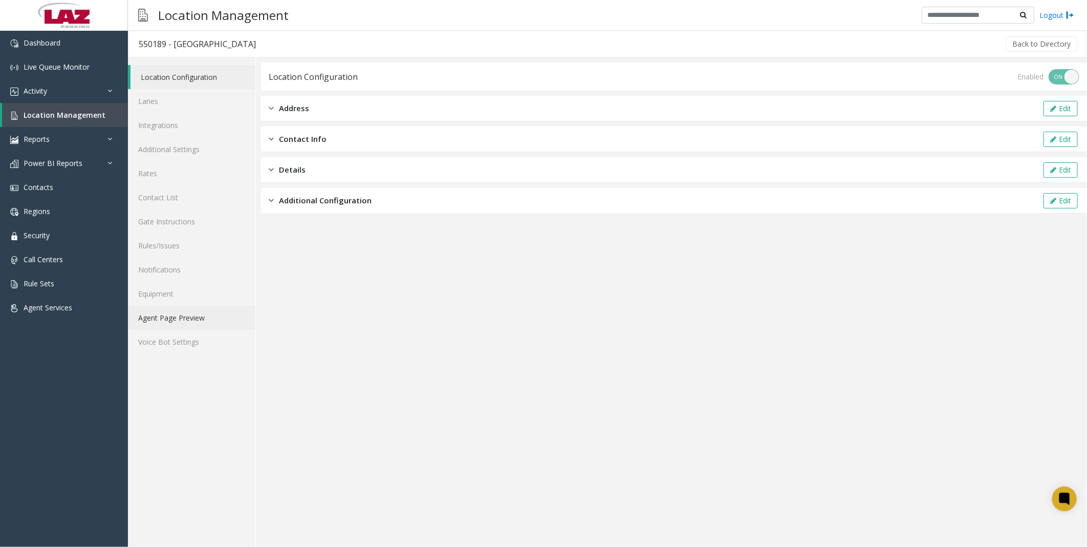
click at [183, 313] on link "Agent Page Preview" at bounding box center [191, 318] width 127 height 24
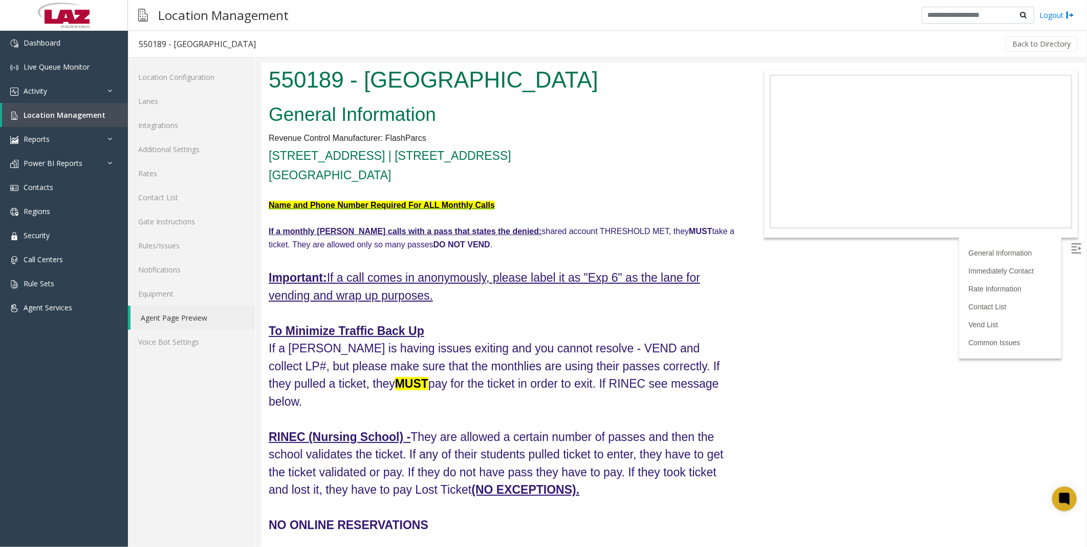
click at [729, 355] on h4 "To Minimize Traffic Back Up If a [PERSON_NAME] is having issues exiting and you…" at bounding box center [501, 365] width 466 height 89
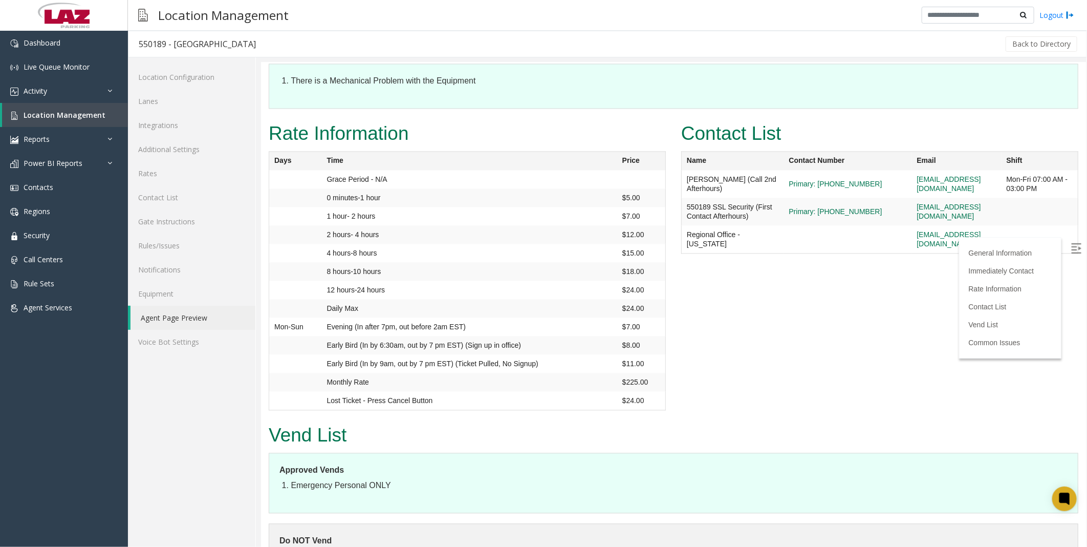
scroll to position [1308, 0]
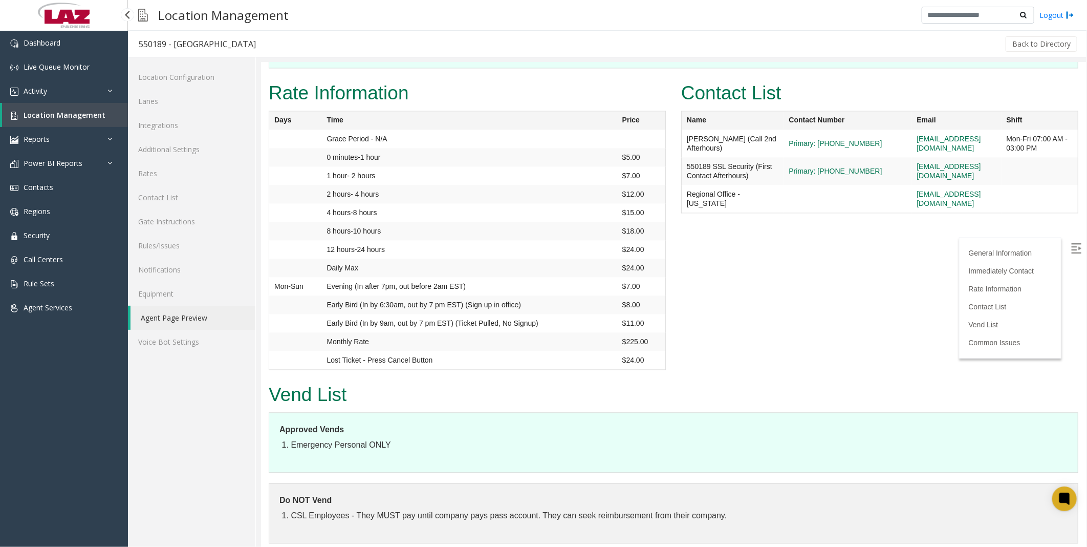
click at [59, 110] on span "Location Management" at bounding box center [65, 115] width 82 height 10
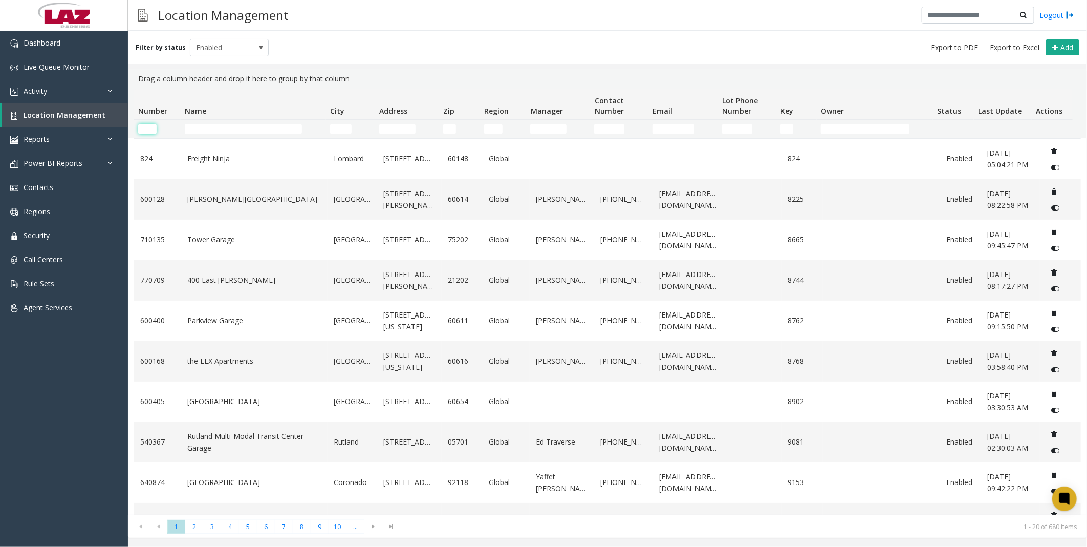
click at [153, 125] on input "Number Filter" at bounding box center [147, 129] width 18 height 10
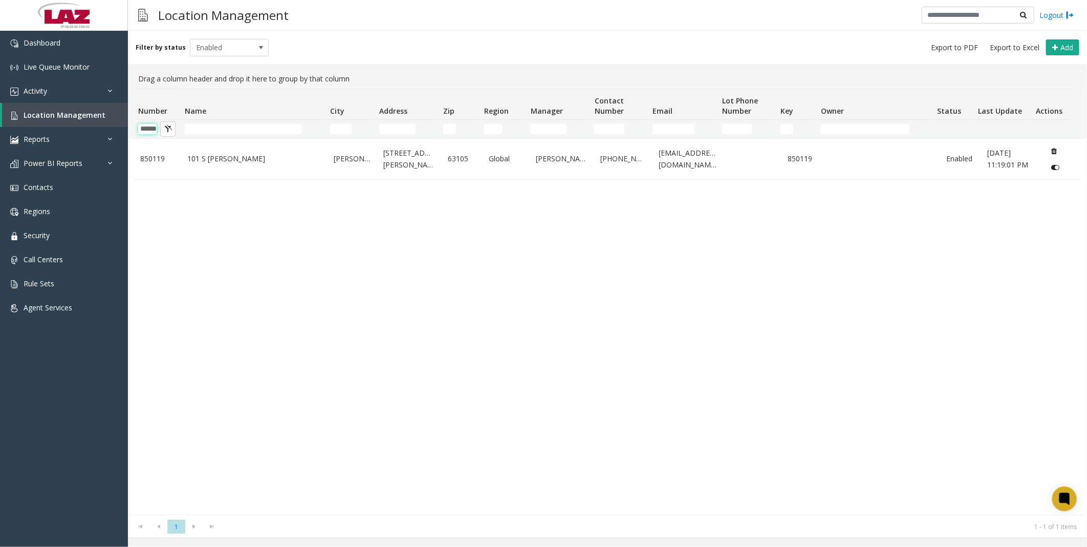
type input "******"
drag, startPoint x: 139, startPoint y: 129, endPoint x: 216, endPoint y: 128, distance: 77.3
click at [216, 128] on tr "******" at bounding box center [603, 129] width 939 height 18
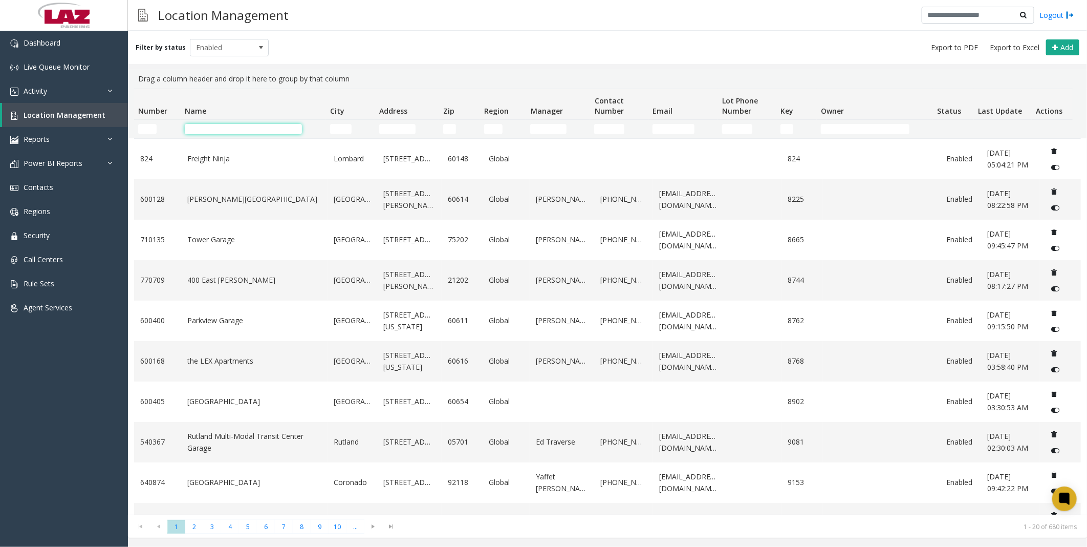
click at [216, 128] on input "Name Filter" at bounding box center [243, 129] width 117 height 10
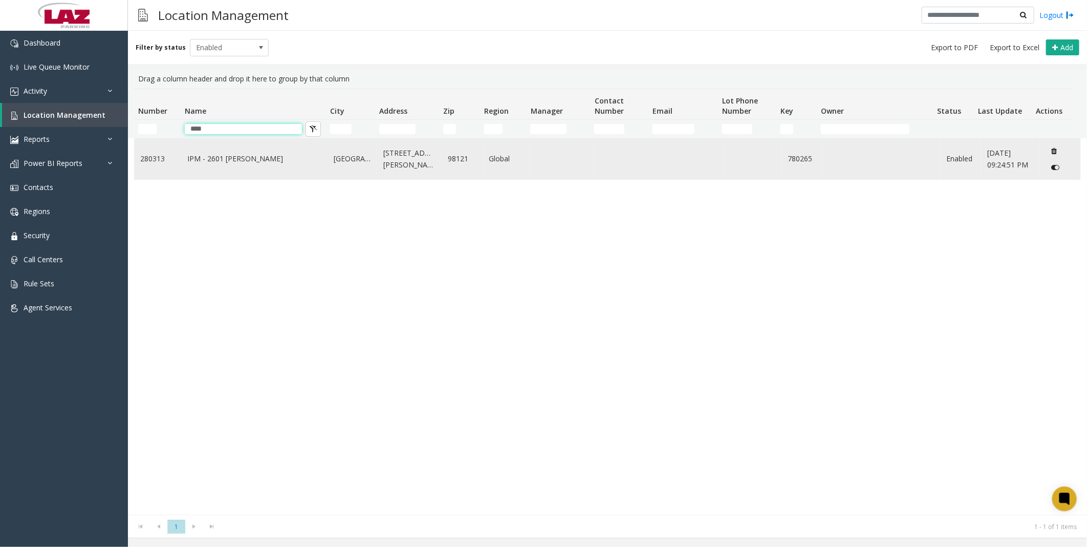
type input "****"
click at [222, 148] on td "IPM - 2601 [PERSON_NAME]" at bounding box center [254, 159] width 146 height 40
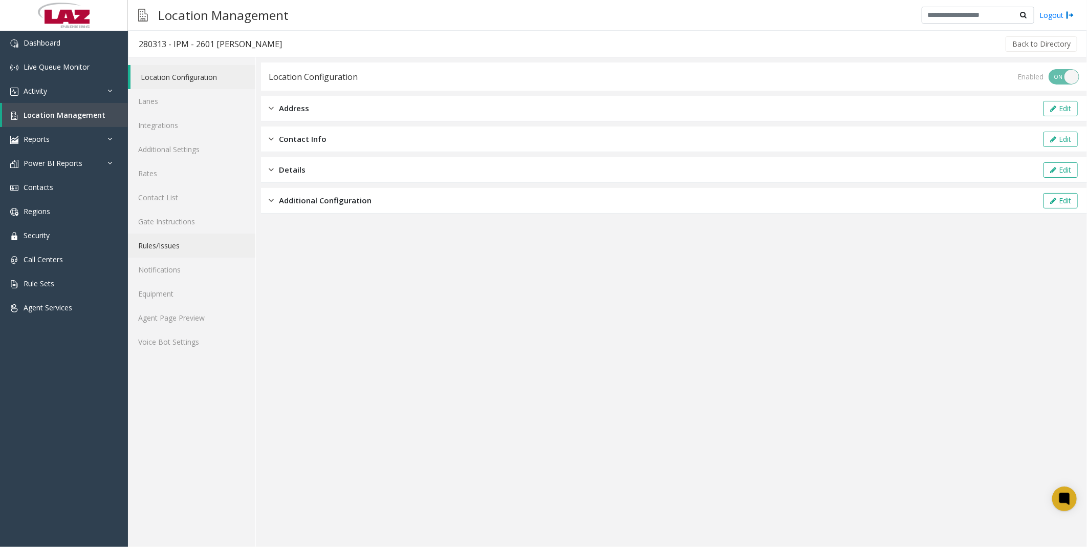
click at [164, 238] on link "Rules/Issues" at bounding box center [191, 245] width 127 height 24
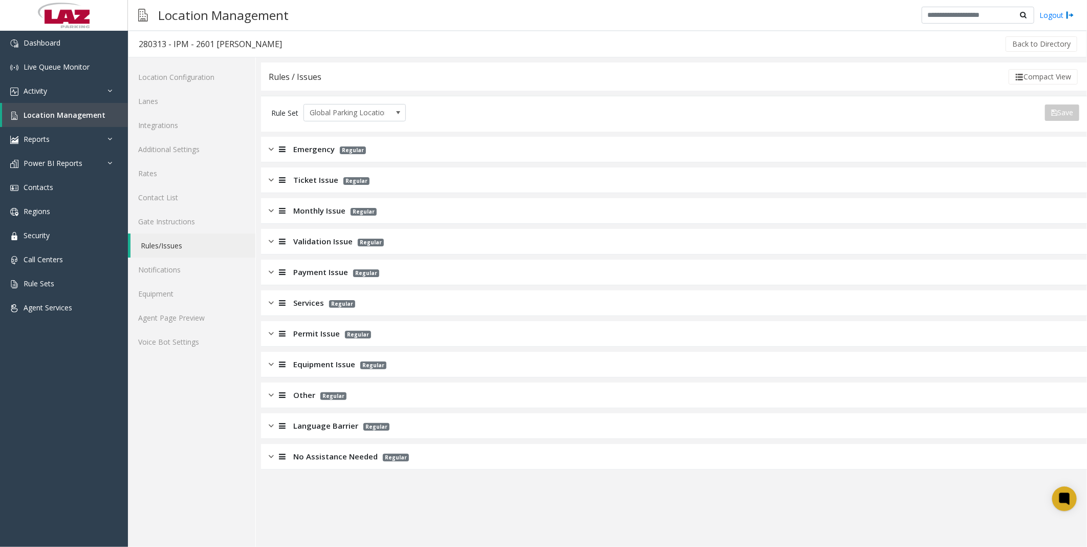
click at [317, 260] on div "Payment Issue Regular" at bounding box center [674, 272] width 826 height 26
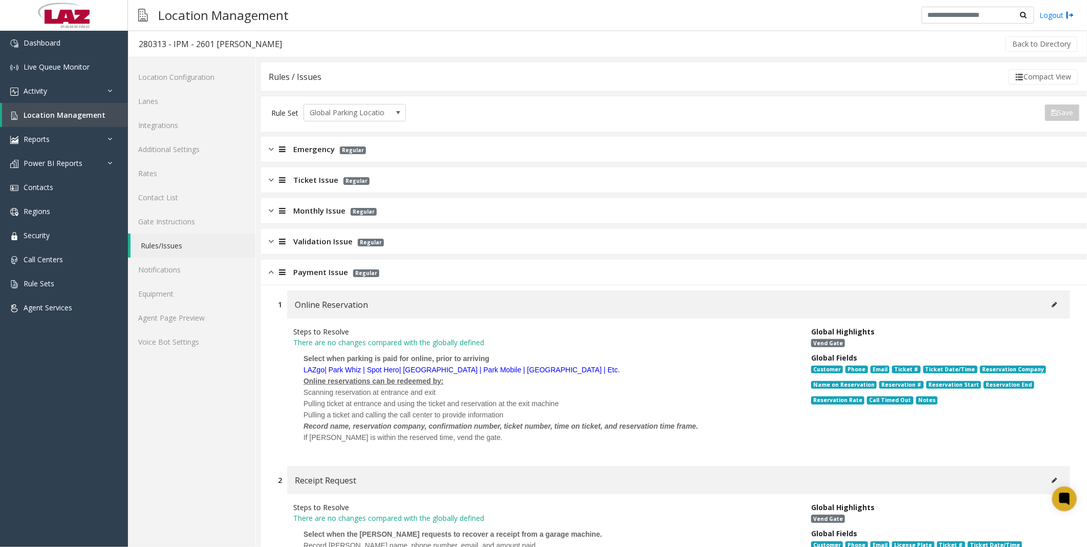
click at [1046, 303] on button at bounding box center [1054, 304] width 16 height 15
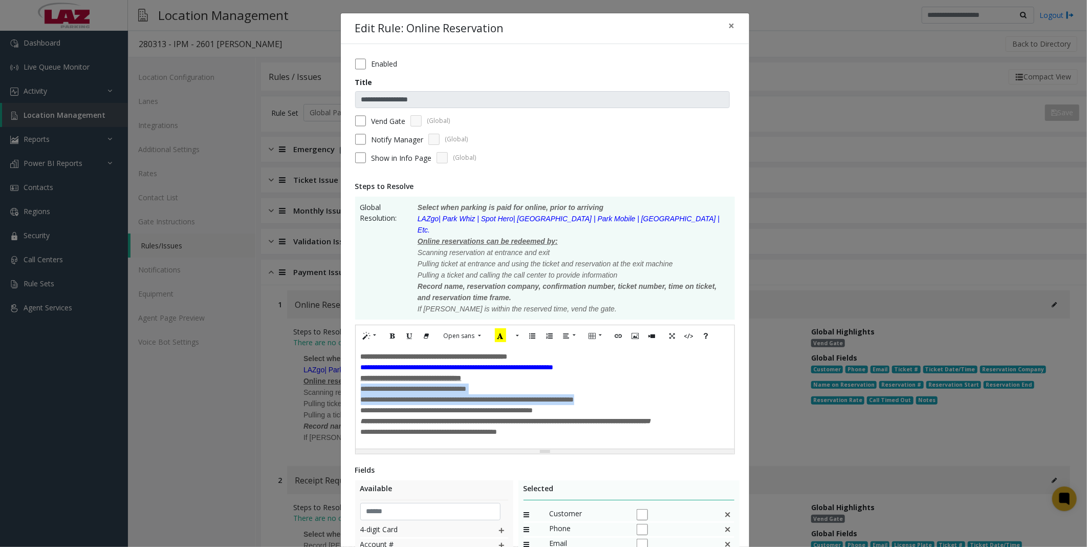
drag, startPoint x: 617, startPoint y: 382, endPoint x: 350, endPoint y: 371, distance: 267.4
click at [355, 371] on div "**********" at bounding box center [545, 388] width 380 height 129
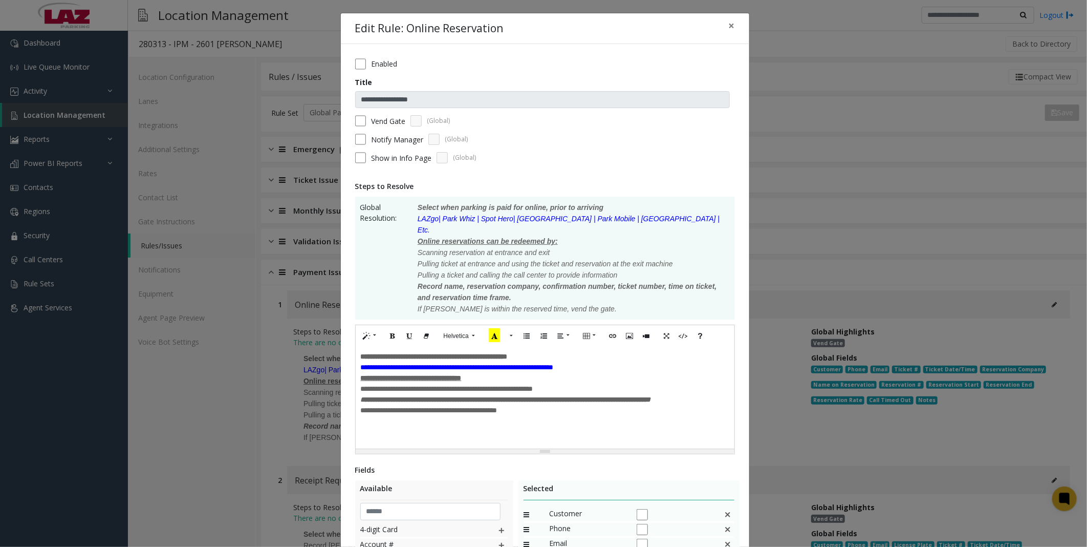
click at [406, 383] on div "**********" at bounding box center [545, 388] width 368 height 11
click at [574, 385] on span "**********" at bounding box center [467, 388] width 213 height 7
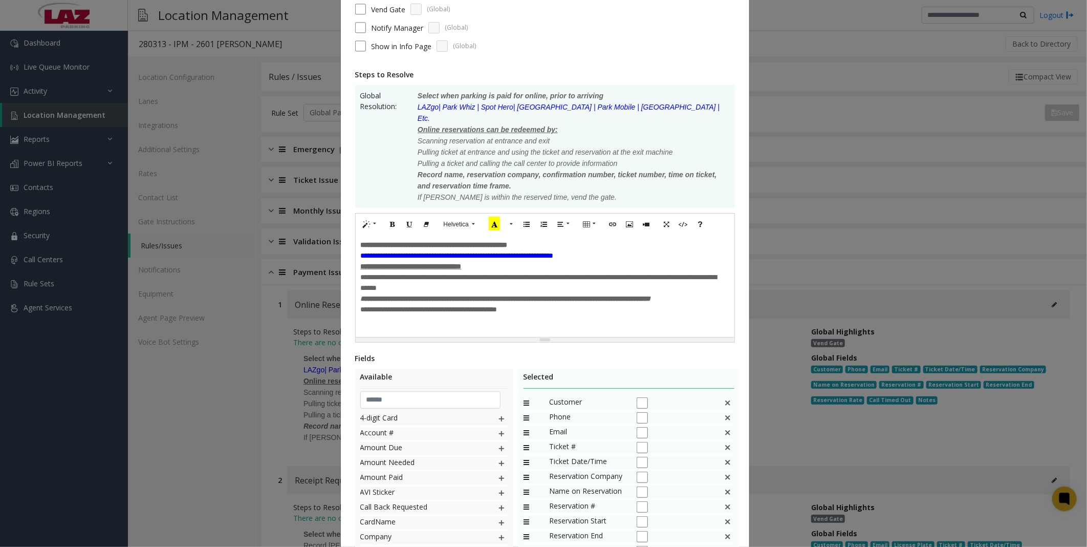
scroll to position [193, 0]
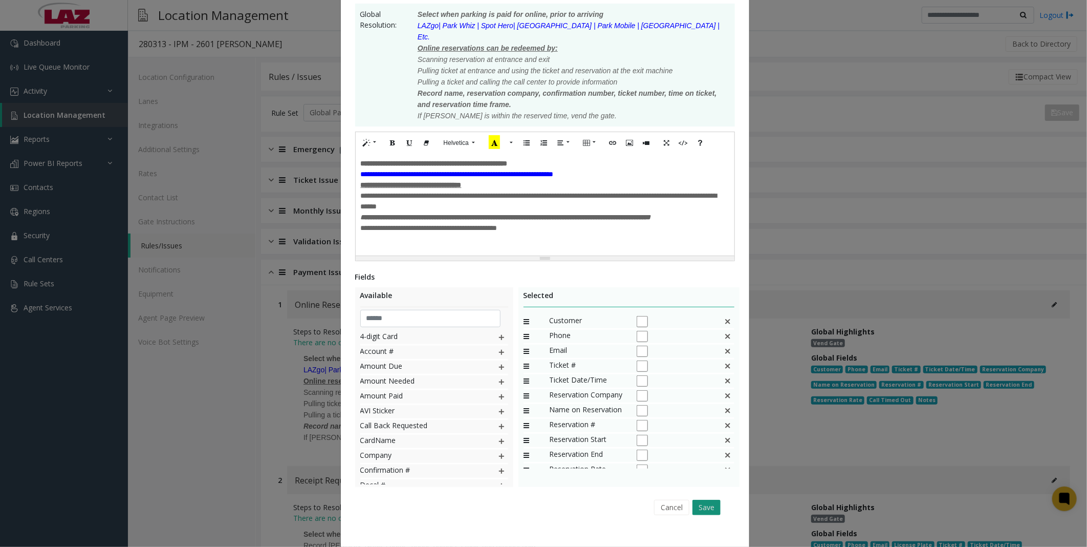
click at [708, 499] on button "Save" at bounding box center [706, 506] width 28 height 15
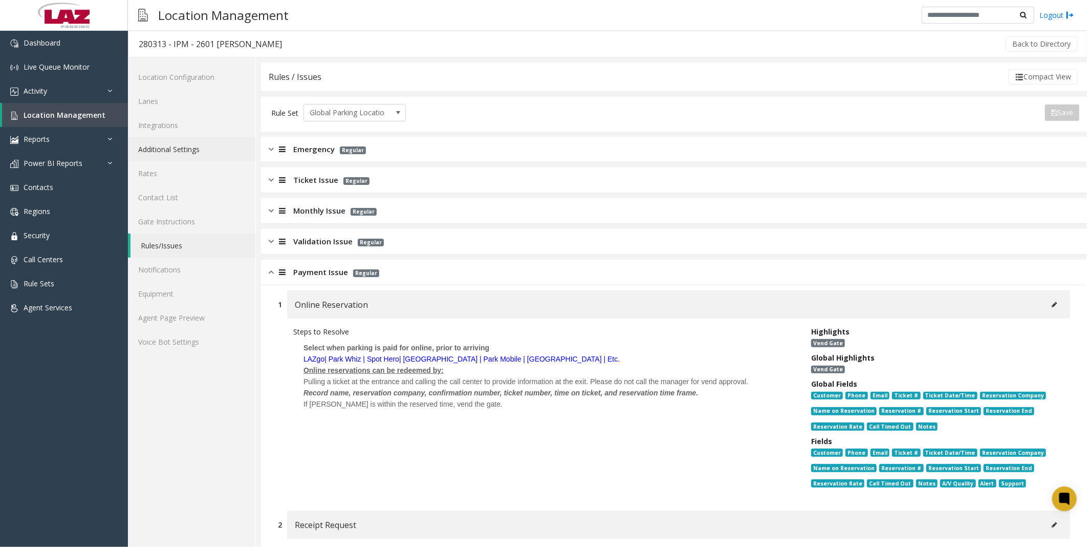
click at [193, 141] on link "Additional Settings" at bounding box center [191, 149] width 127 height 24
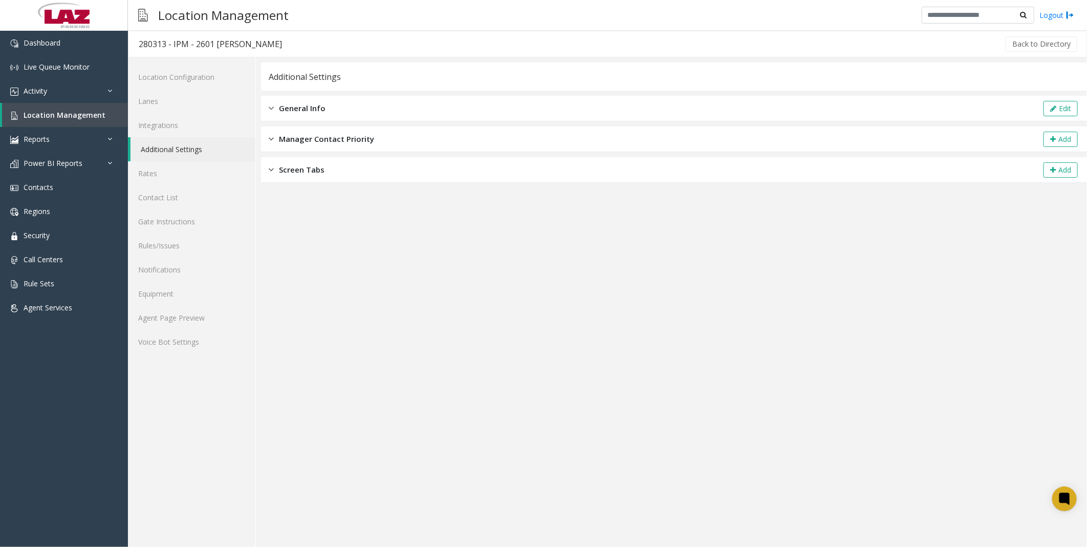
click at [331, 115] on div "General Info Edit" at bounding box center [674, 109] width 826 height 26
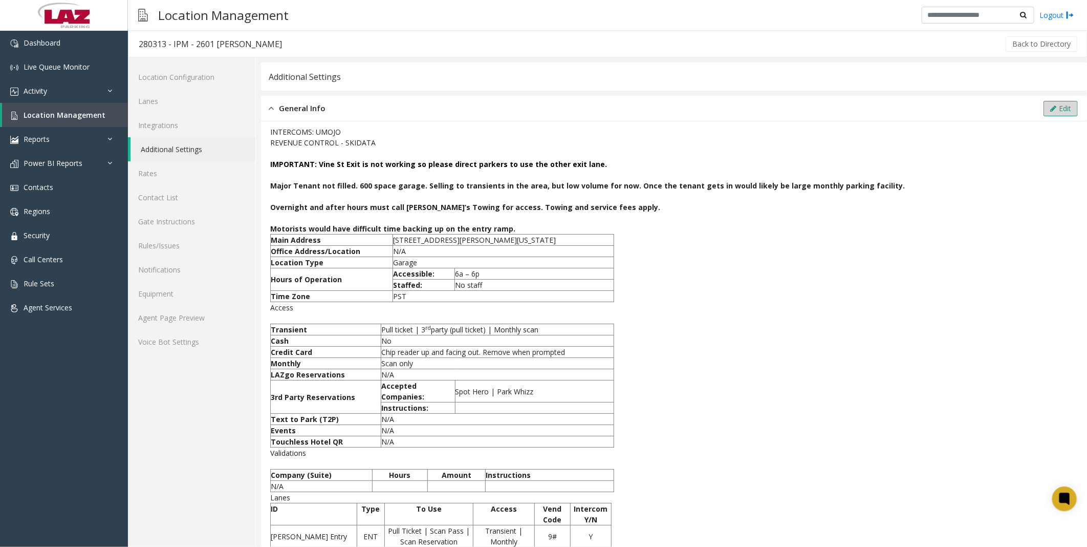
click at [1059, 105] on button "Edit" at bounding box center [1060, 108] width 34 height 15
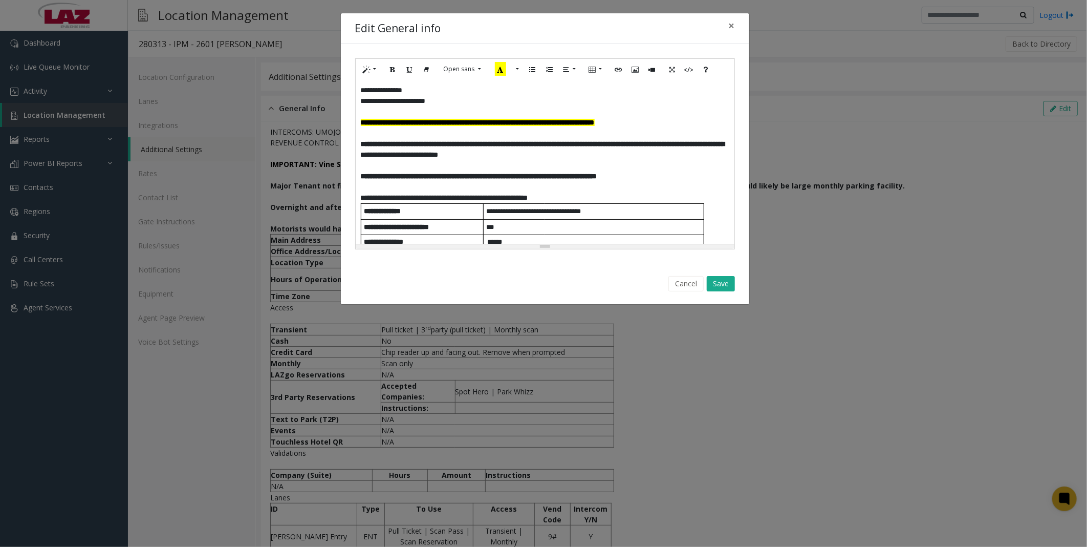
scroll to position [227, 0]
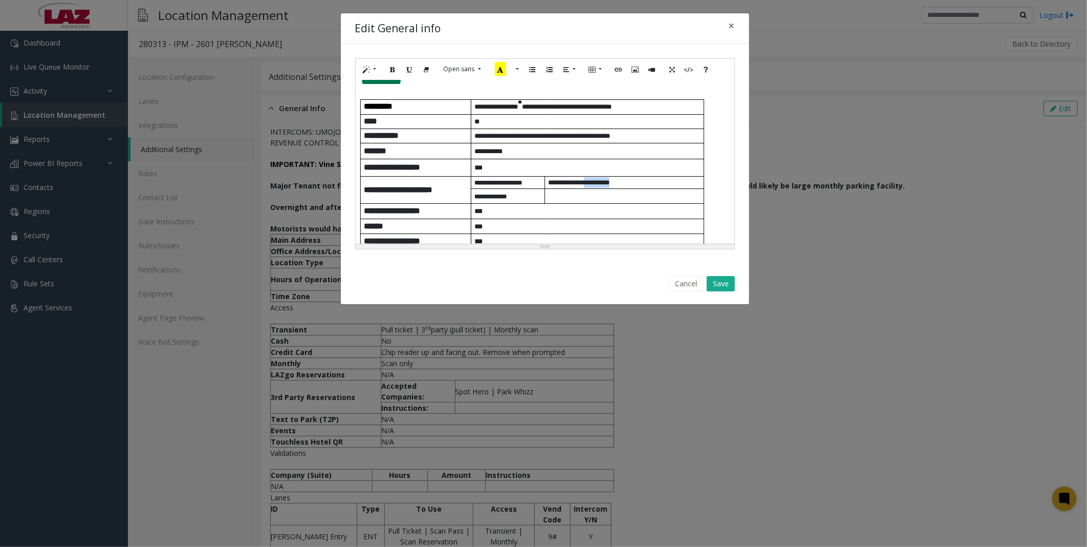
drag, startPoint x: 628, startPoint y: 180, endPoint x: 590, endPoint y: 180, distance: 38.4
click at [590, 180] on p "**********" at bounding box center [626, 182] width 156 height 11
click at [555, 196] on p at bounding box center [626, 196] width 156 height 11
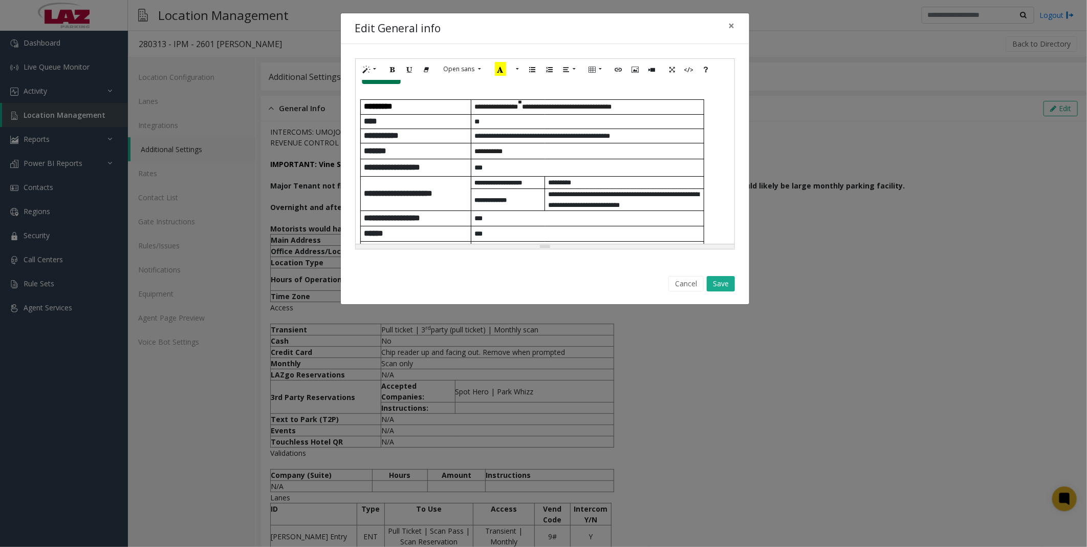
click at [507, 123] on p "**" at bounding box center [588, 121] width 229 height 11
drag, startPoint x: 663, startPoint y: 134, endPoint x: 473, endPoint y: 140, distance: 190.0
click at [473, 140] on td "**********" at bounding box center [587, 135] width 233 height 14
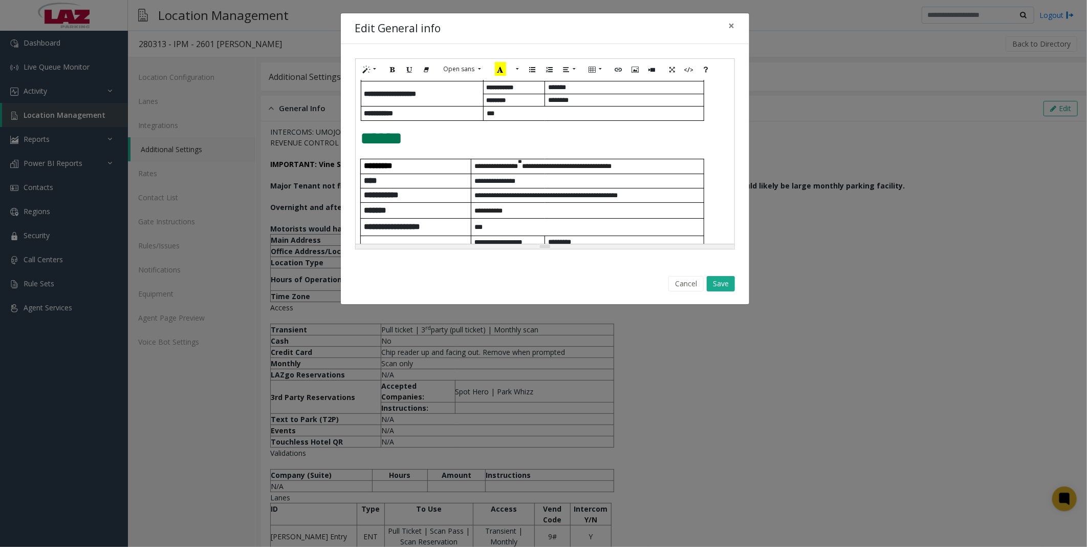
scroll to position [170, 0]
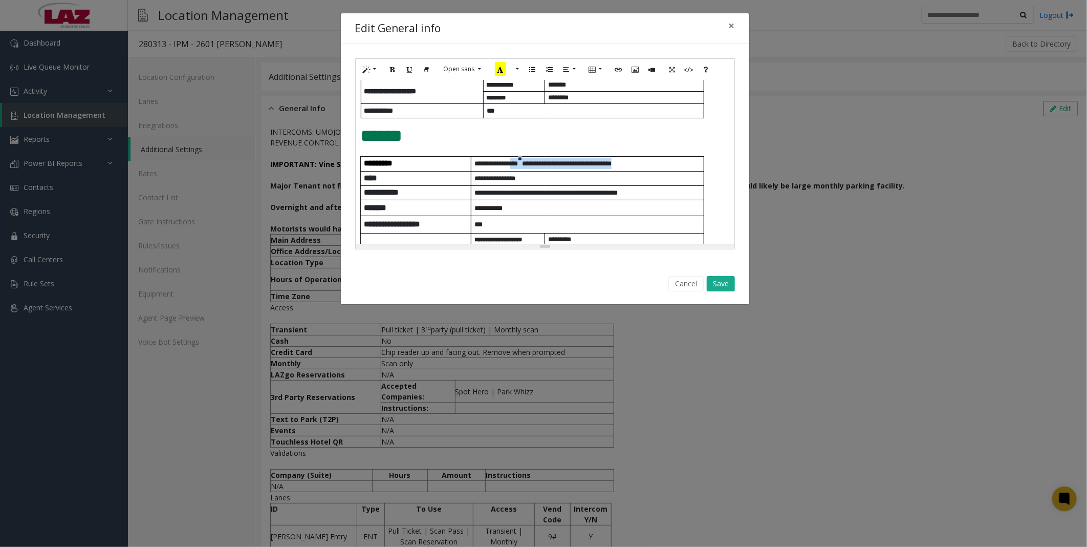
drag, startPoint x: 635, startPoint y: 166, endPoint x: 508, endPoint y: 169, distance: 126.9
click at [508, 169] on p "**********" at bounding box center [588, 163] width 229 height 11
click at [719, 280] on button "Save" at bounding box center [721, 283] width 28 height 15
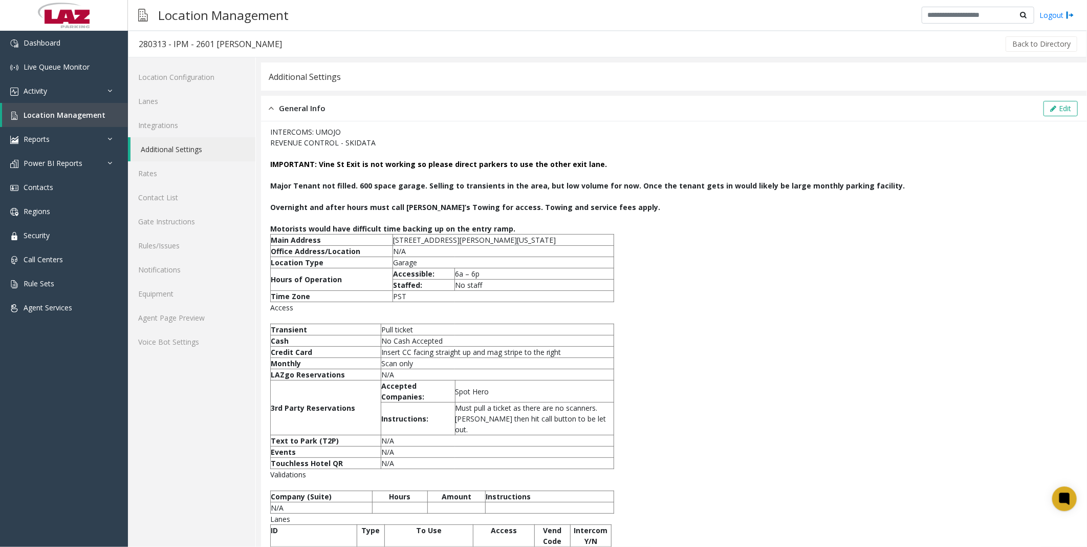
click at [758, 339] on div "INTERCOMS: UMOJO REVENUE CONTROL - SKIDATA IMPORTANT: [GEOGRAPHIC_DATA] is not …" at bounding box center [674, 380] width 808 height 508
click at [1067, 115] on button "Edit" at bounding box center [1060, 108] width 34 height 15
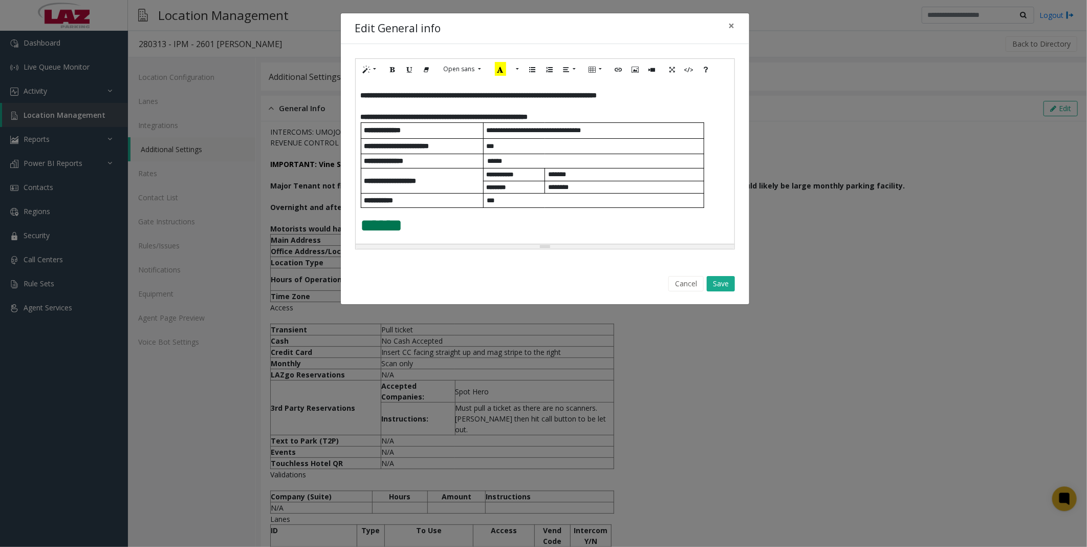
scroll to position [0, 0]
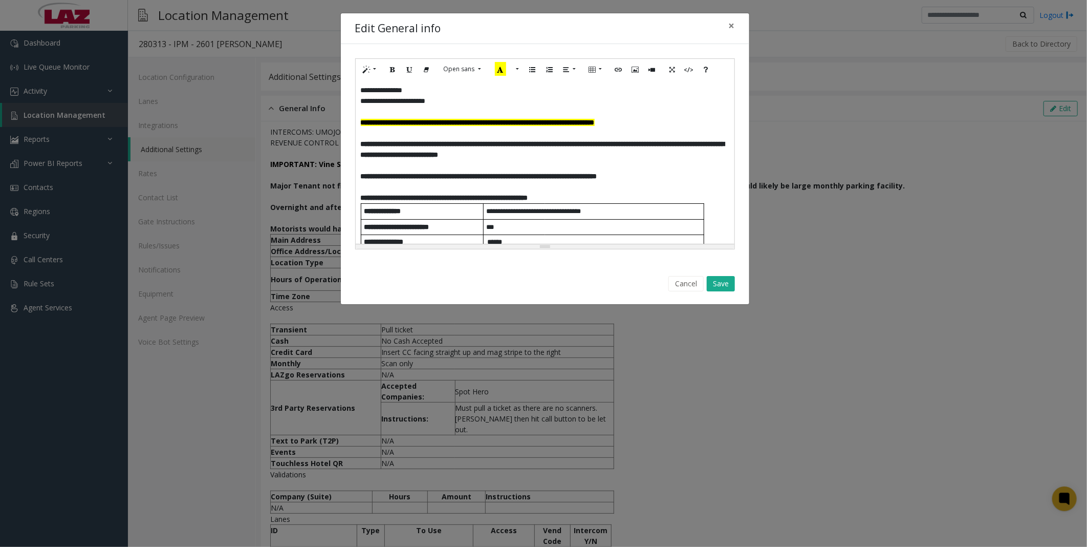
click at [499, 211] on span "**********" at bounding box center [534, 211] width 95 height 7
click at [500, 211] on span "**********" at bounding box center [534, 211] width 95 height 7
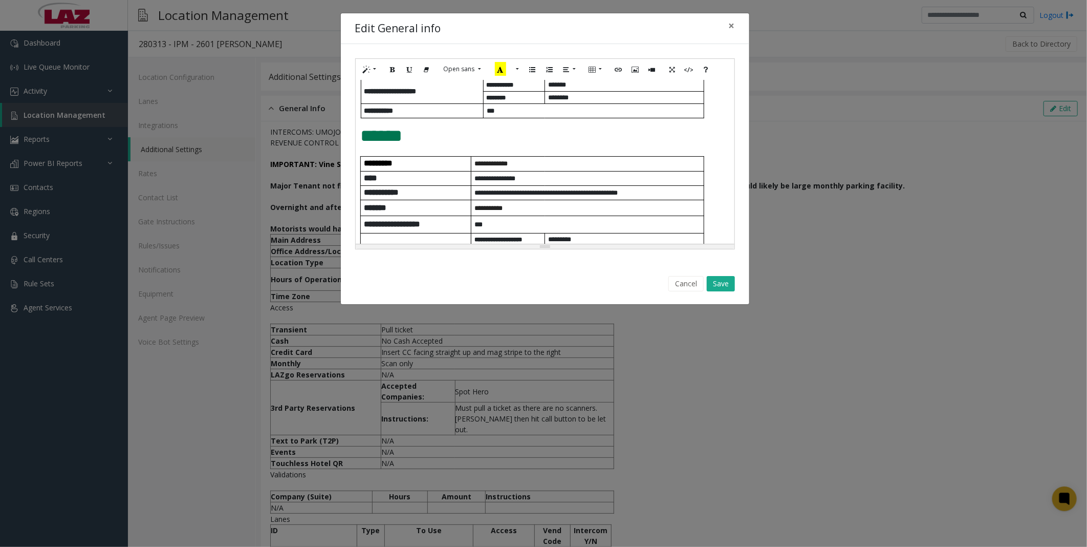
scroll to position [227, 0]
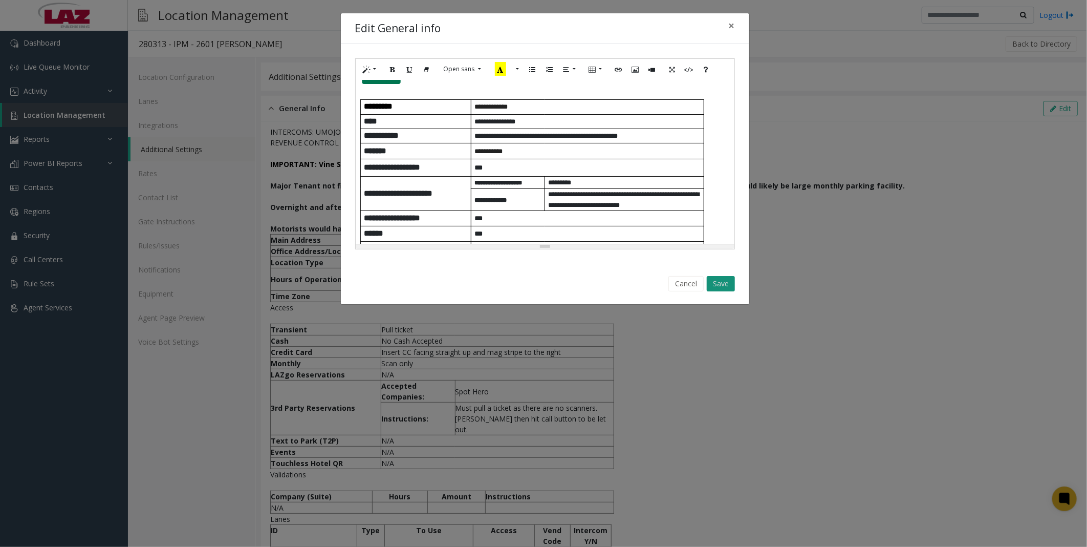
click at [726, 280] on button "Save" at bounding box center [721, 283] width 28 height 15
